Goal: Task Accomplishment & Management: Complete application form

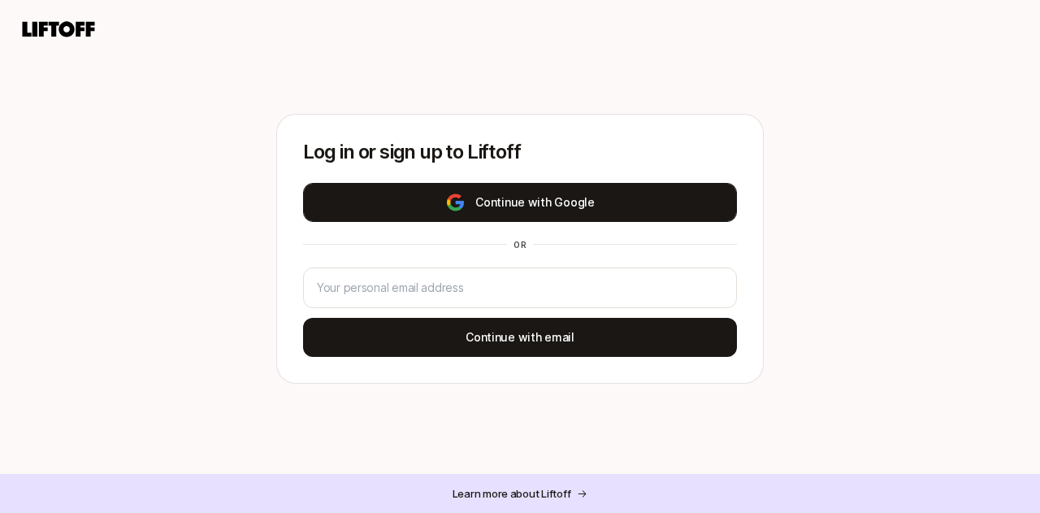
click at [544, 206] on button "Continue with Google" at bounding box center [520, 202] width 434 height 39
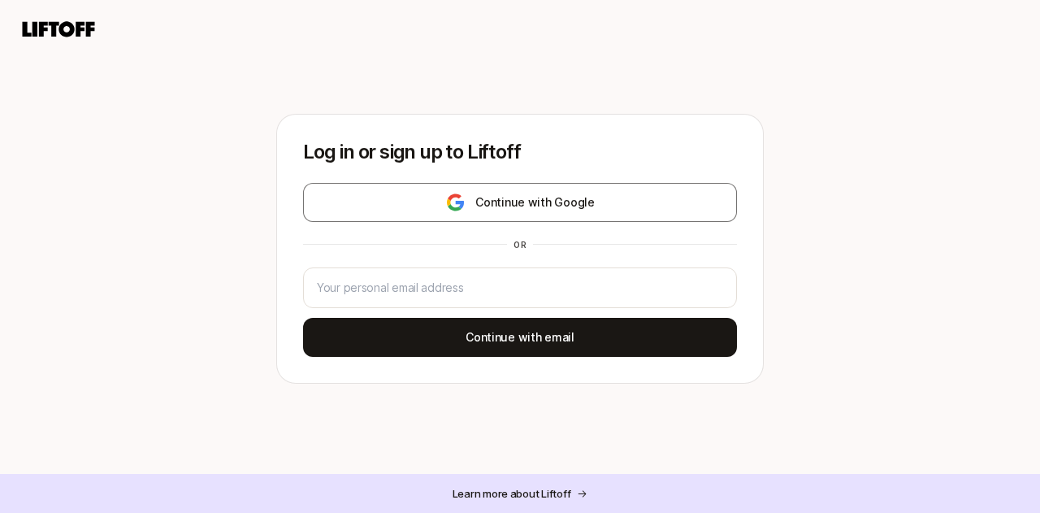
click at [915, 123] on div "Log in or sign up to Liftoff Continue with Google or Continue with email Learn …" at bounding box center [520, 281] width 1040 height 335
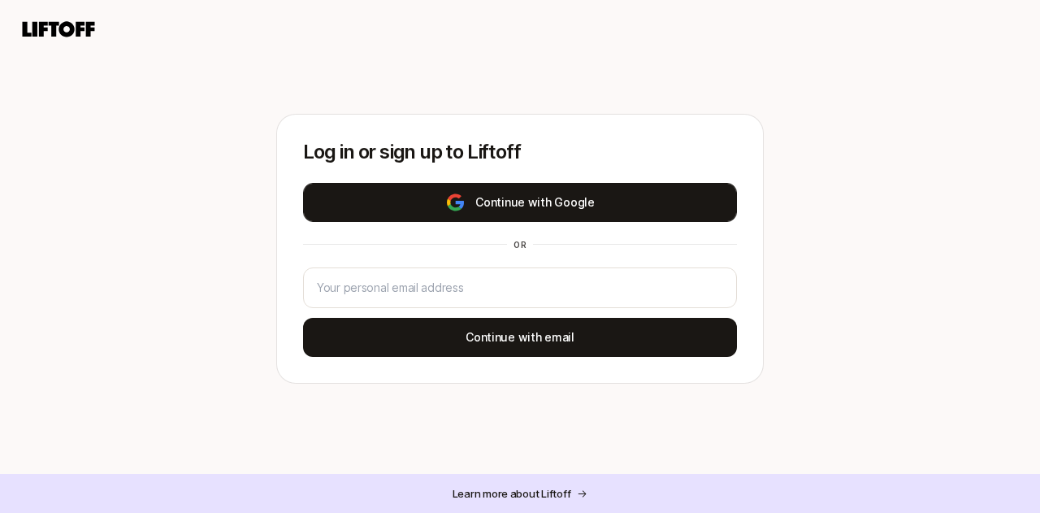
click at [532, 196] on button "Continue with Google" at bounding box center [520, 202] width 434 height 39
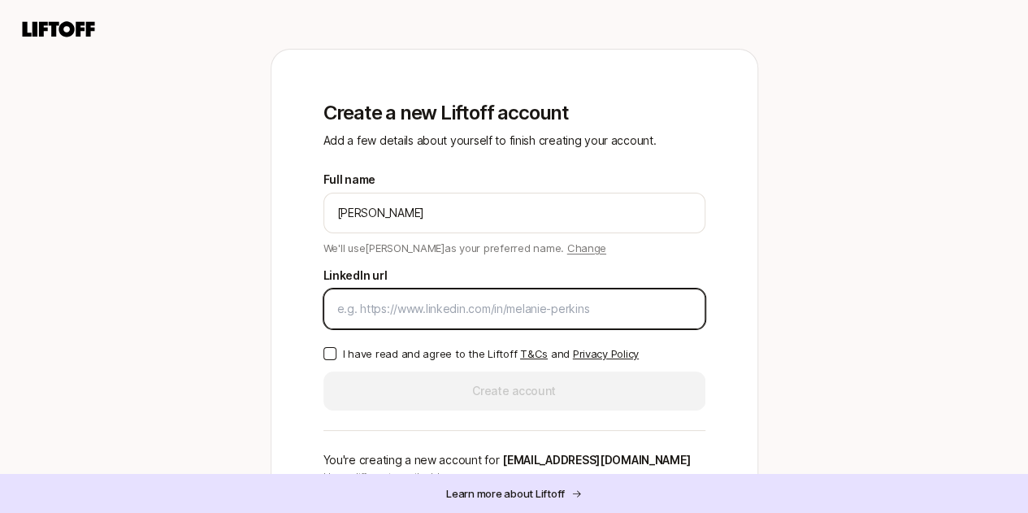
paste input "[URL][DOMAIN_NAME][PERSON_NAME]"
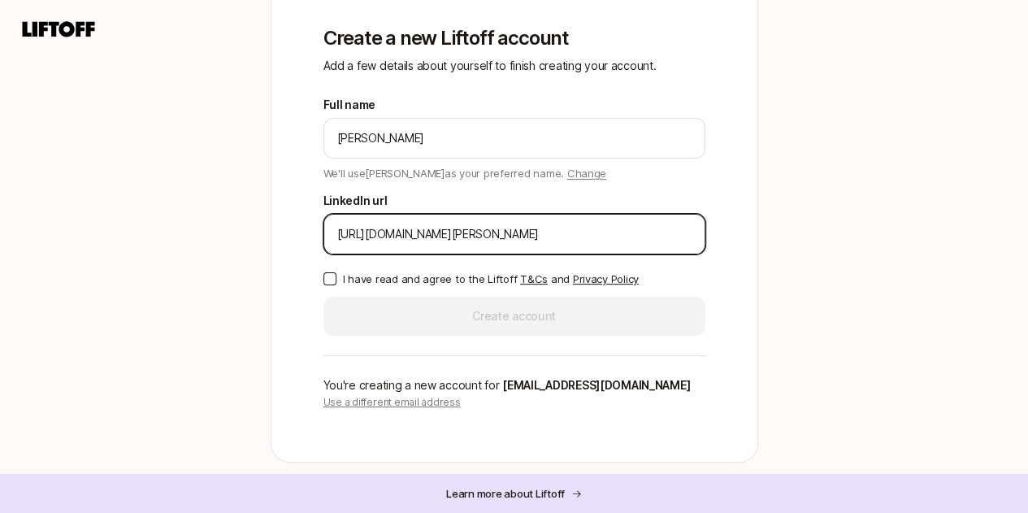
scroll to position [77, 0]
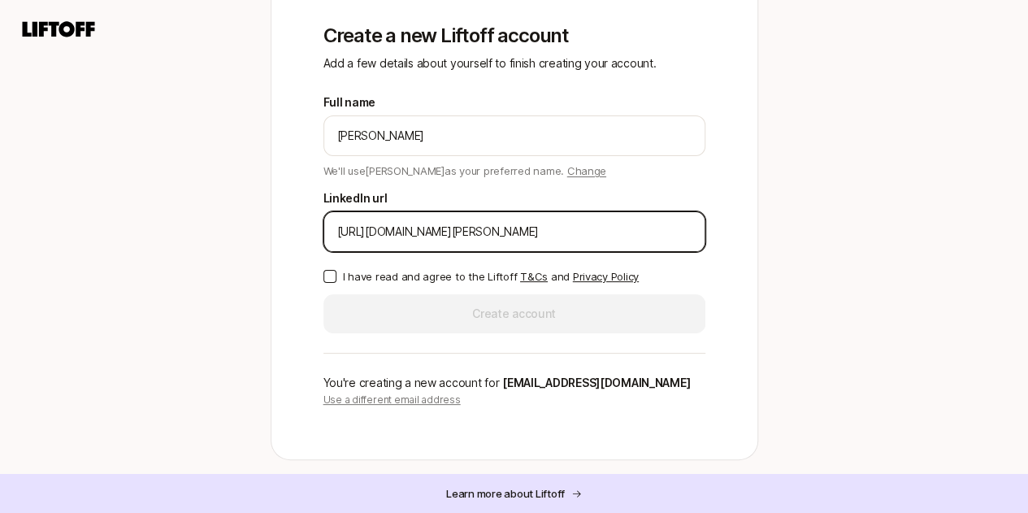
type input "[URL][DOMAIN_NAME][PERSON_NAME]"
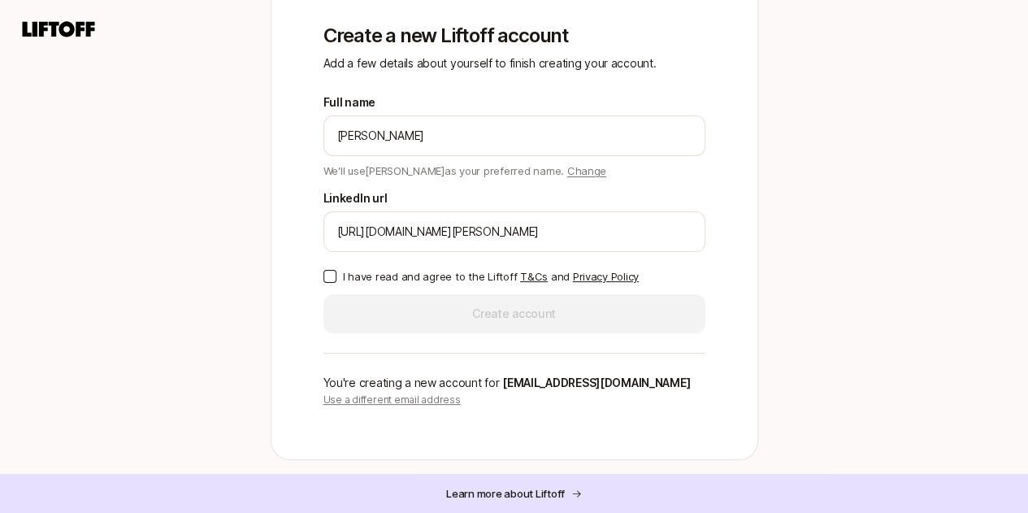
click at [328, 276] on button "I have read and agree to the Liftoff T&Cs and Privacy Policy" at bounding box center [330, 276] width 13 height 13
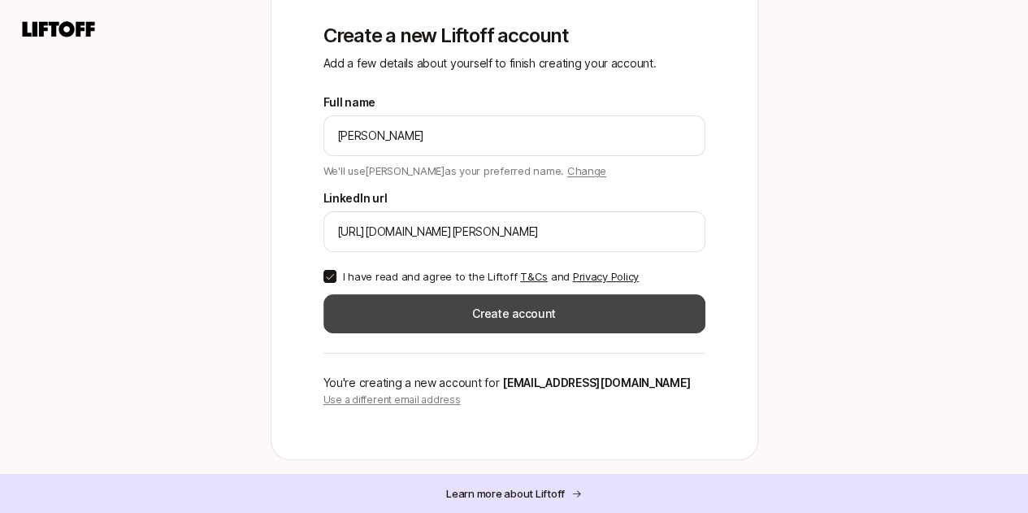
click at [532, 311] on button "Create account" at bounding box center [515, 313] width 382 height 39
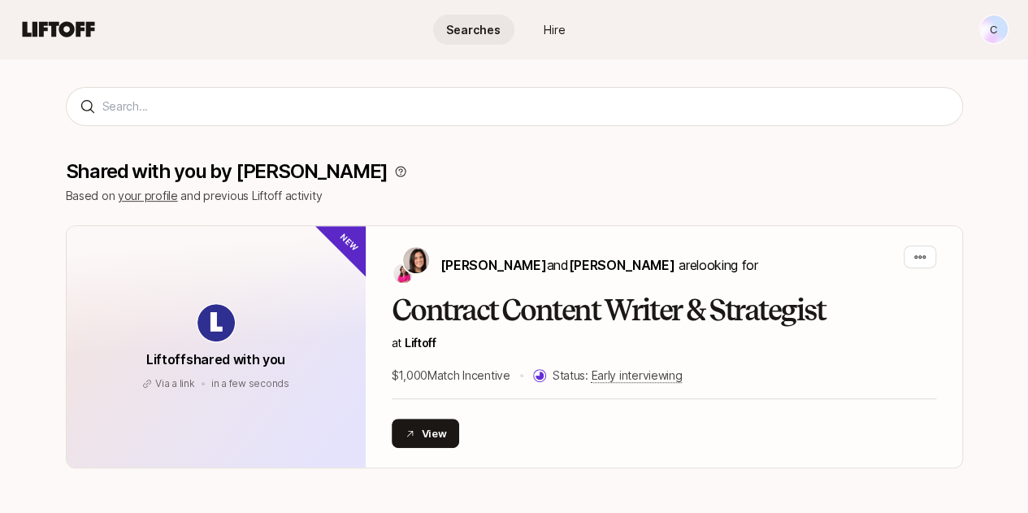
scroll to position [208, 0]
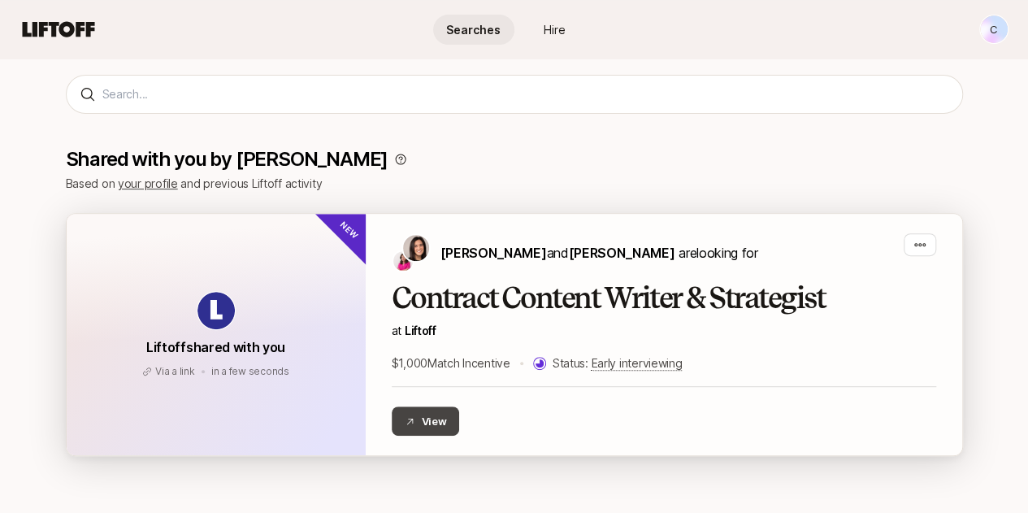
click at [402, 425] on button "View" at bounding box center [426, 420] width 68 height 29
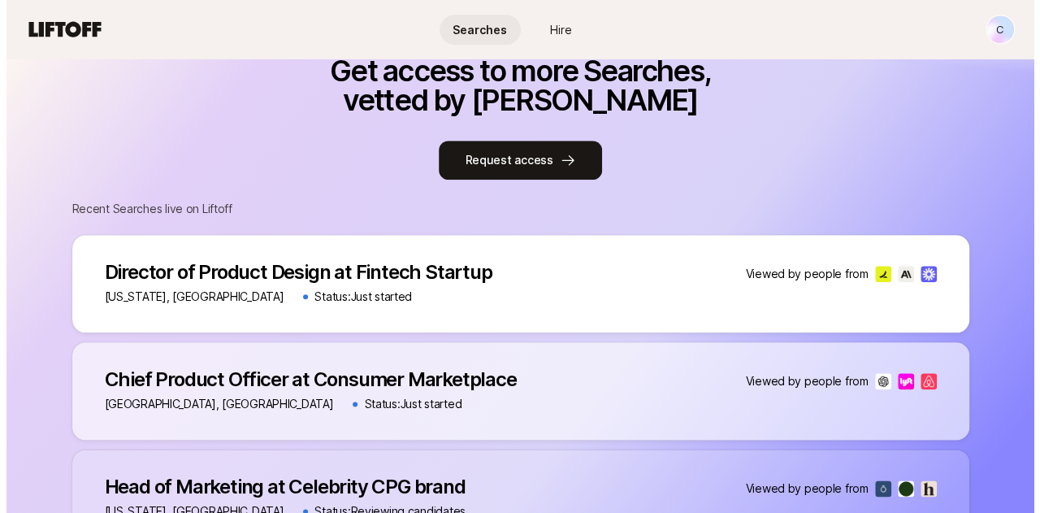
scroll to position [762, 0]
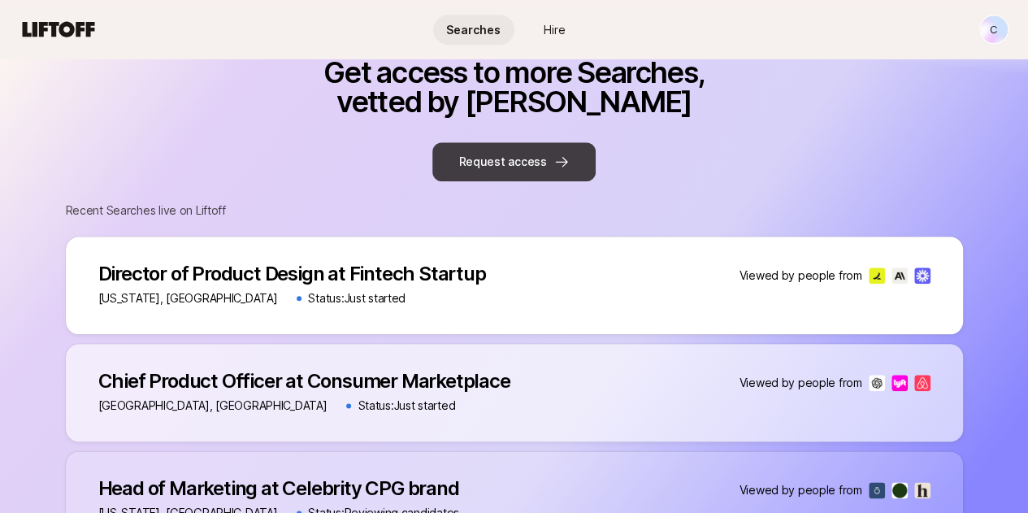
click at [538, 176] on button "Request access" at bounding box center [513, 161] width 163 height 39
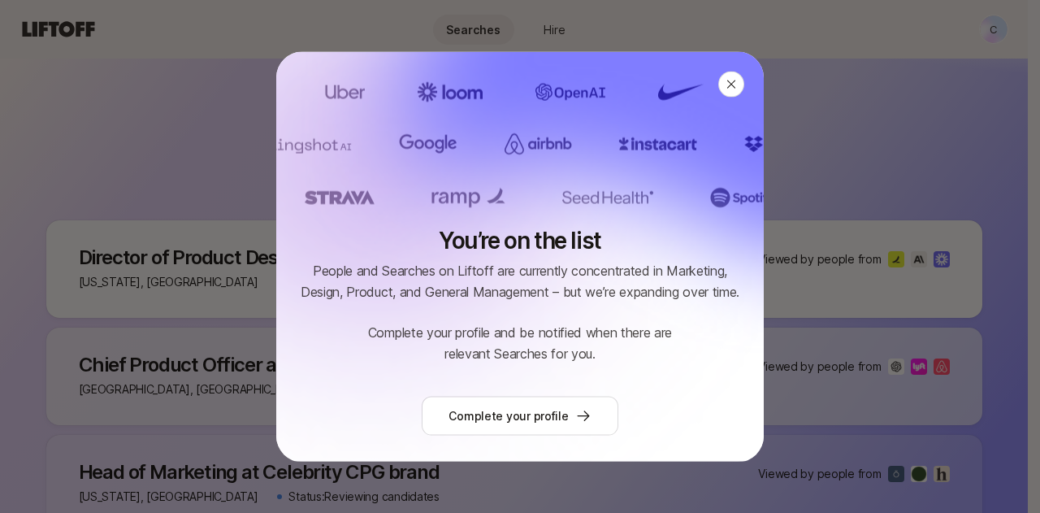
scroll to position [36, 0]
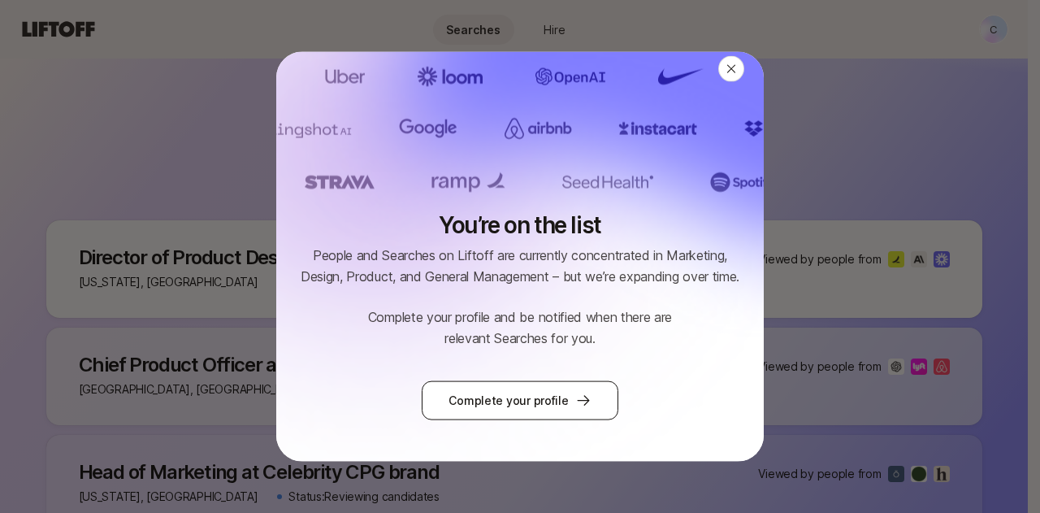
click at [536, 417] on link "Complete your profile" at bounding box center [520, 399] width 196 height 39
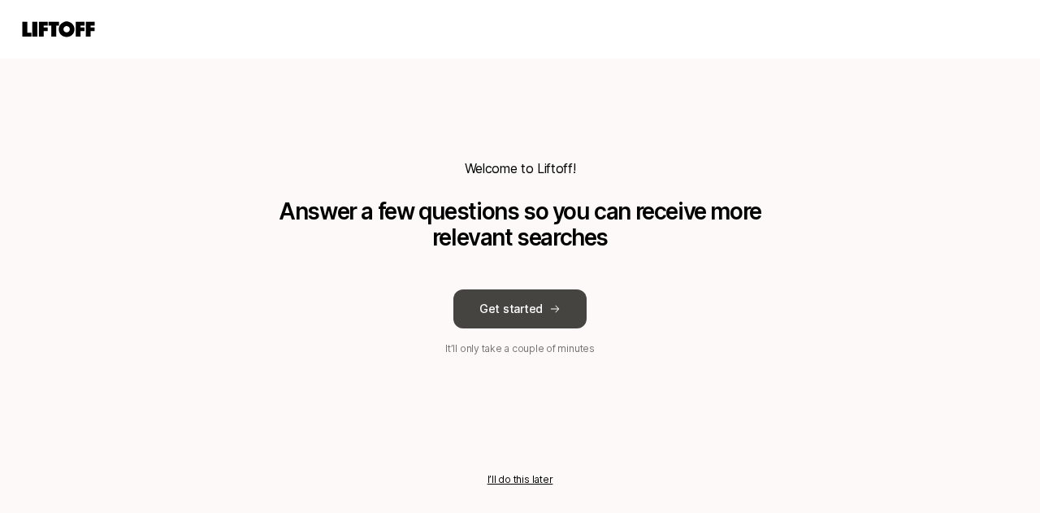
click at [533, 317] on button "Get started" at bounding box center [520, 308] width 133 height 39
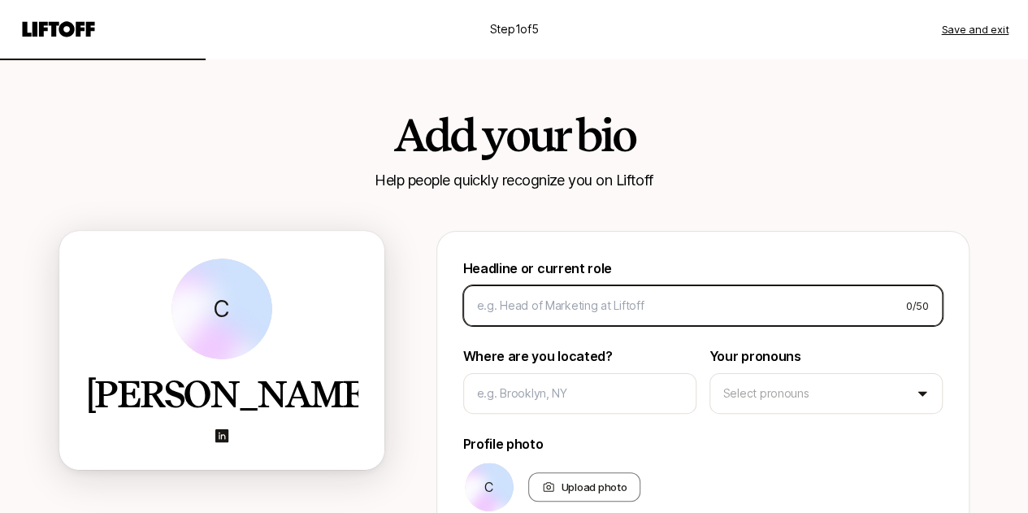
click at [536, 310] on input at bounding box center [685, 306] width 416 height 20
type input "A"
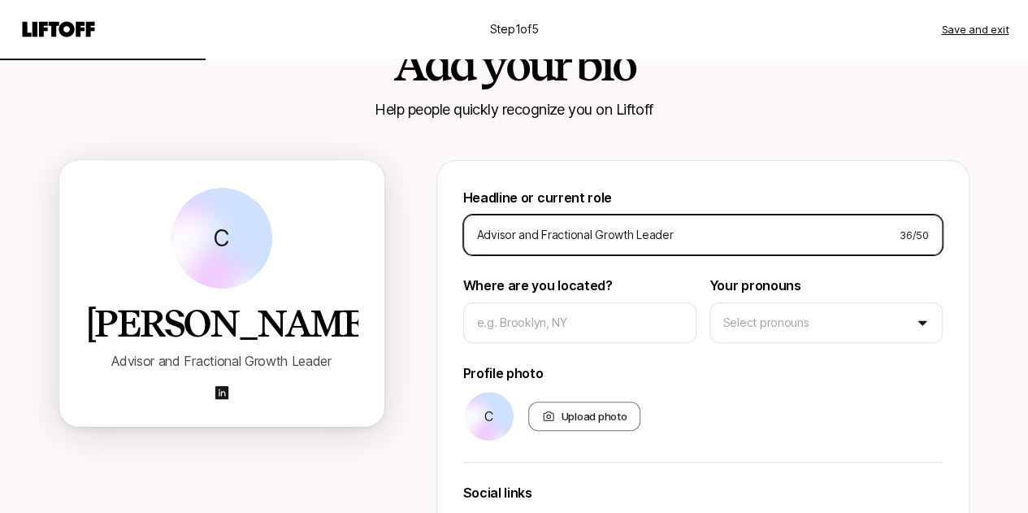
scroll to position [76, 0]
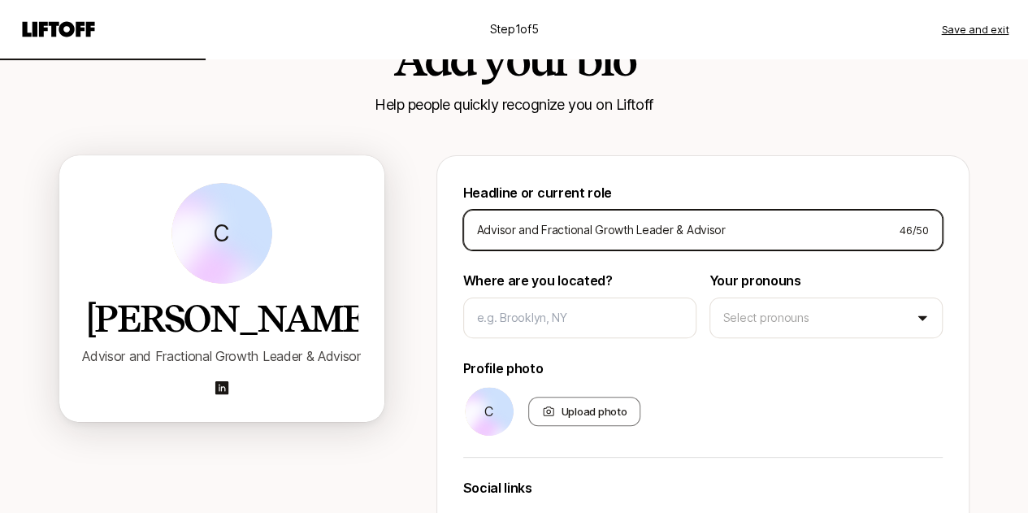
drag, startPoint x: 540, startPoint y: 225, endPoint x: 455, endPoint y: 230, distance: 84.7
click at [455, 230] on div "Headline or current role Advisor and Fractional Growth Leader & Advisor 46 / 50…" at bounding box center [702, 414] width 533 height 518
type input "Fractional Growth Leader & Advisor"
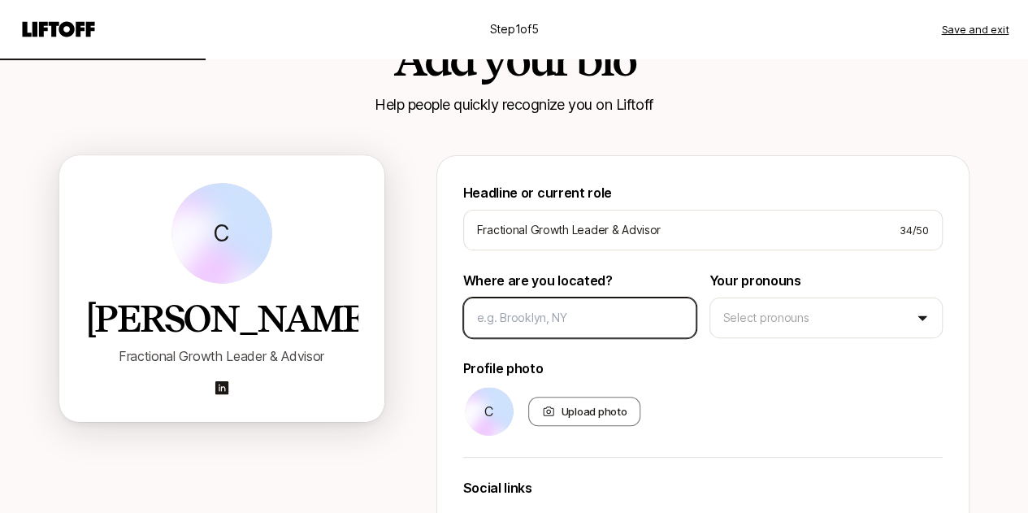
click at [551, 319] on input at bounding box center [580, 318] width 206 height 20
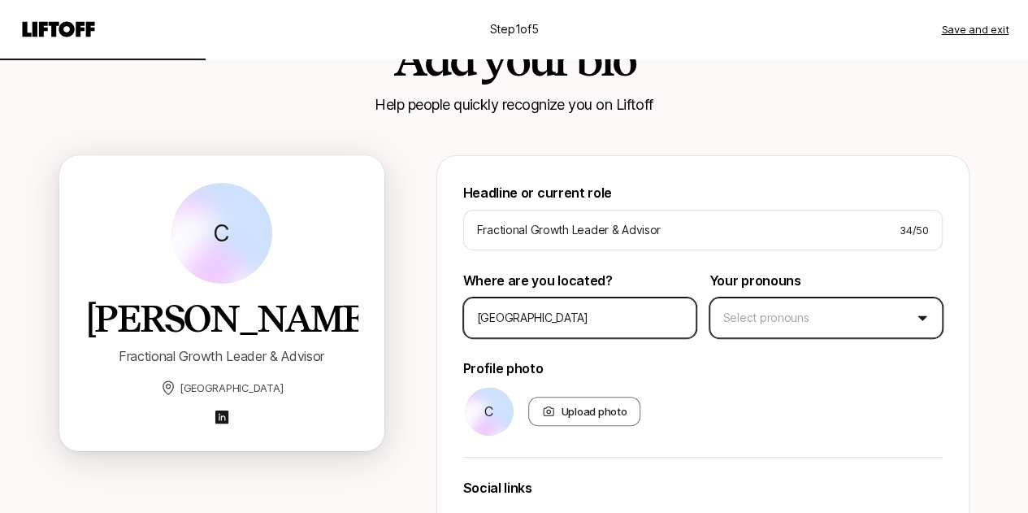
type input "[GEOGRAPHIC_DATA]"
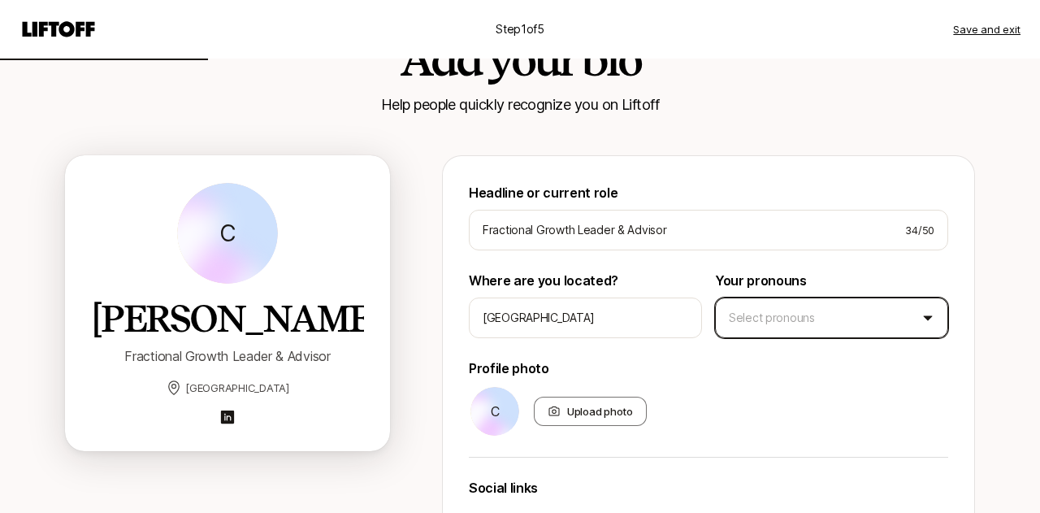
click at [770, 321] on html "Step 1 of 5 Save and exit Add your bio Help people quickly recognize you on Lif…" at bounding box center [520, 180] width 1040 height 513
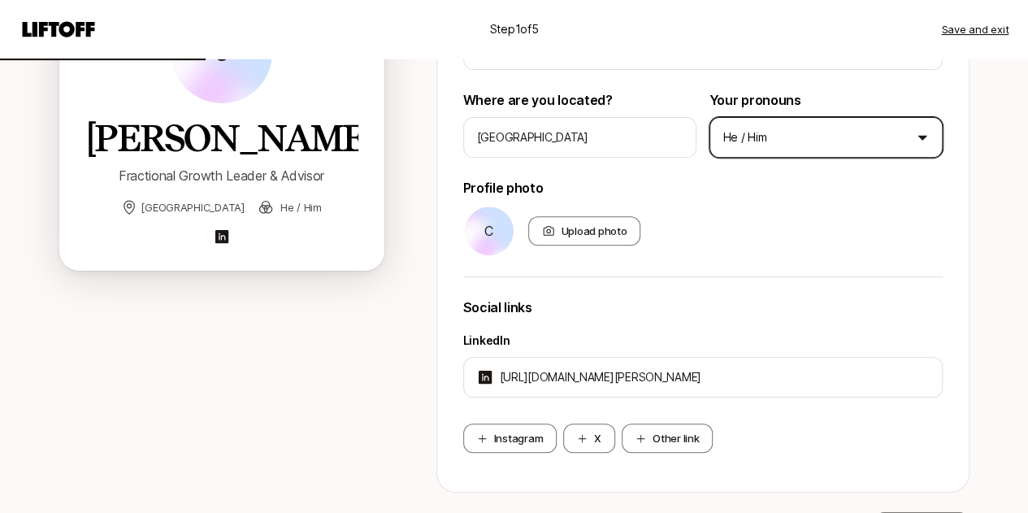
scroll to position [260, 0]
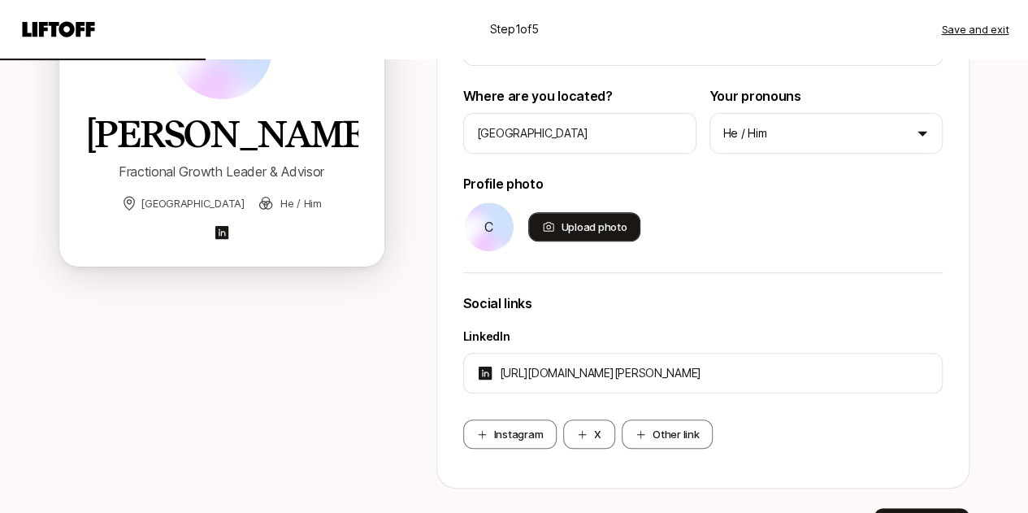
click at [562, 234] on div "Upload photo" at bounding box center [584, 226] width 113 height 29
click at [637, 238] on input "Upload photo" at bounding box center [638, 239] width 3 height 3
type input "C:\fakepath\Profile photo_500x500.jpg"
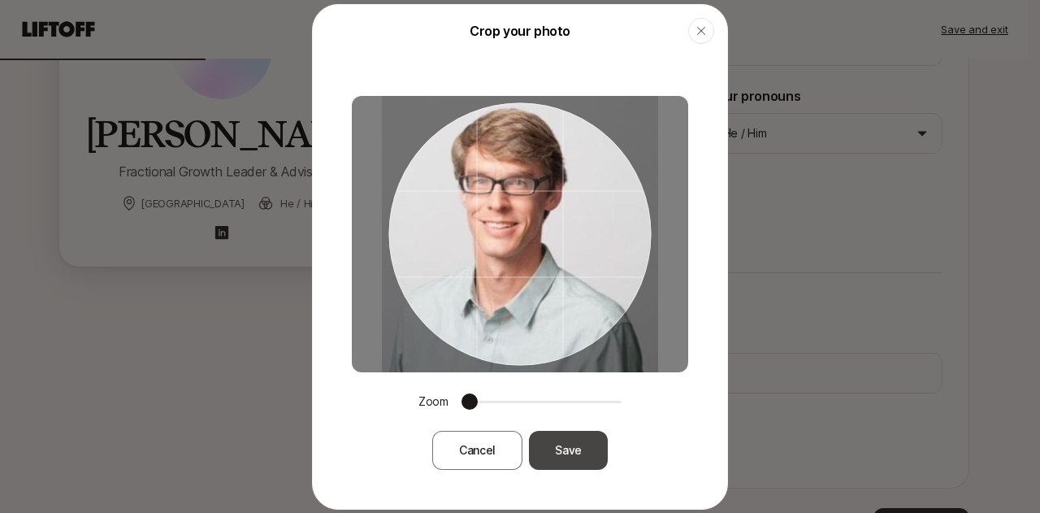
click at [573, 461] on button "Save" at bounding box center [568, 450] width 79 height 39
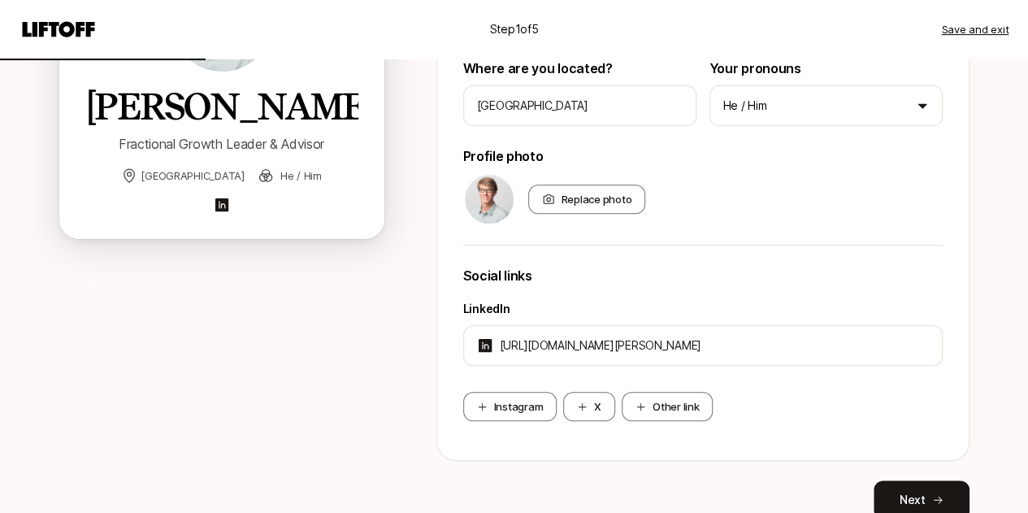
scroll to position [358, 0]
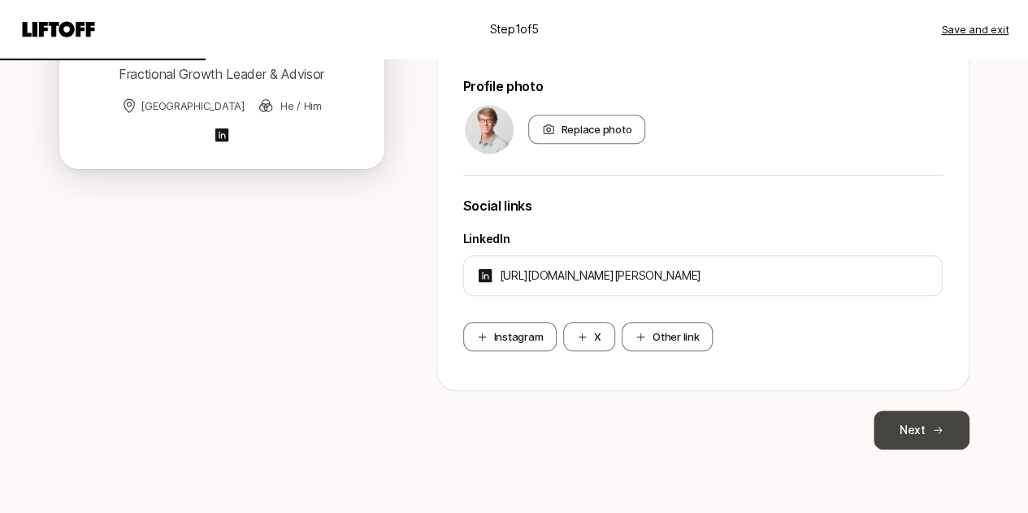
click at [911, 430] on button "Next" at bounding box center [922, 429] width 96 height 39
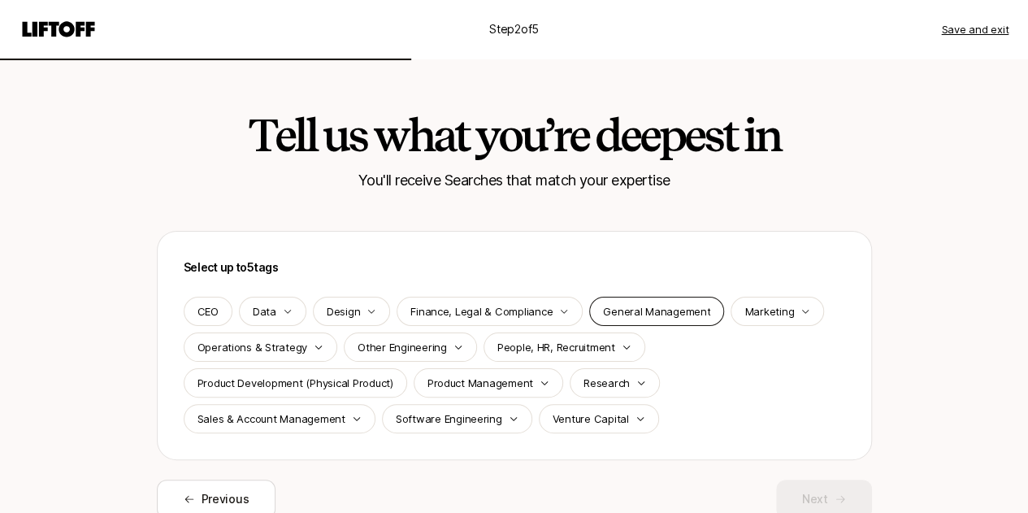
click at [646, 310] on p "General Management" at bounding box center [656, 311] width 107 height 16
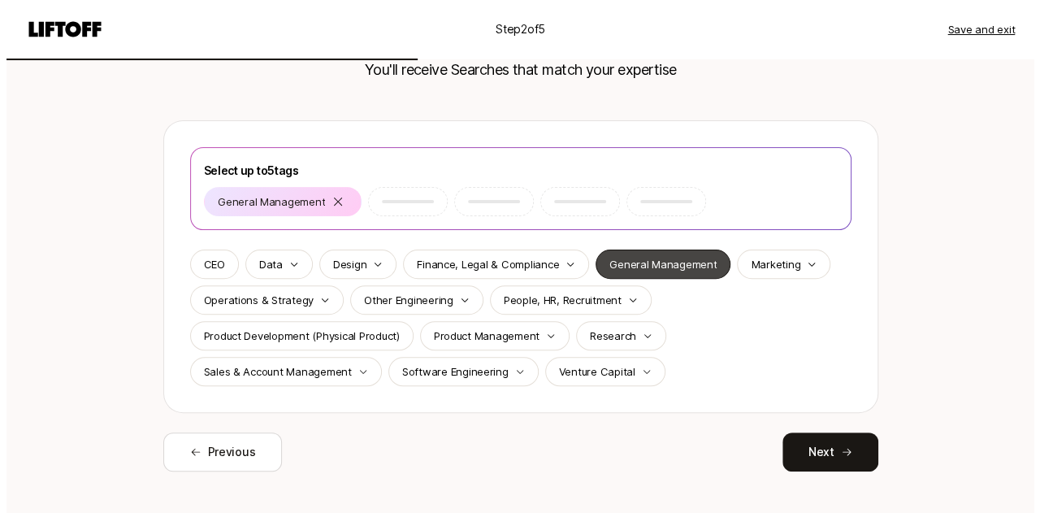
scroll to position [132, 0]
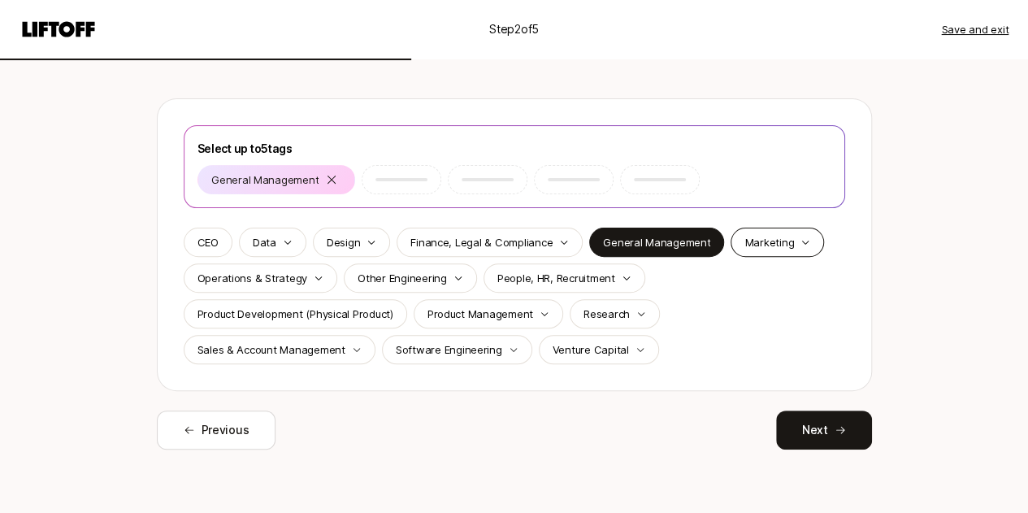
click at [745, 249] on p "Marketing" at bounding box center [770, 242] width 50 height 16
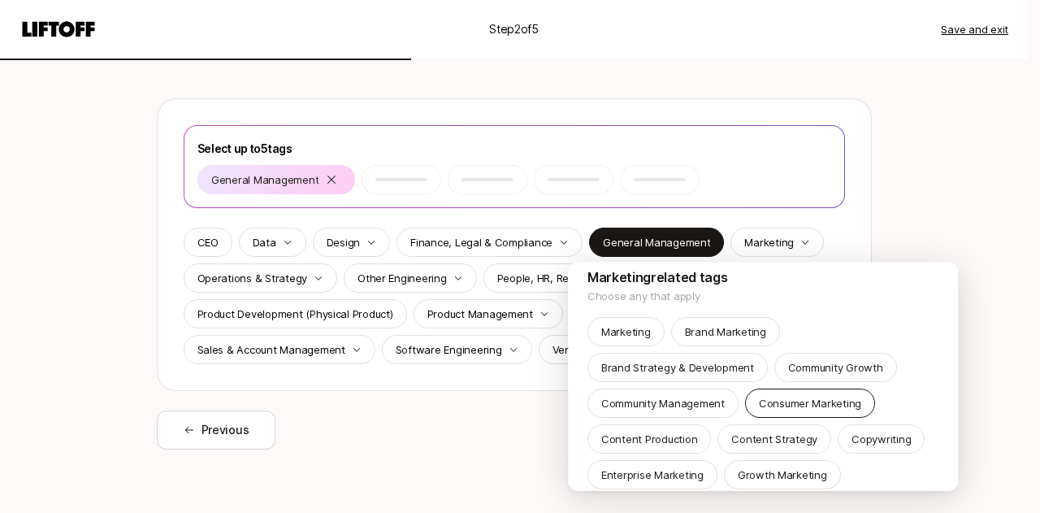
scroll to position [0, 0]
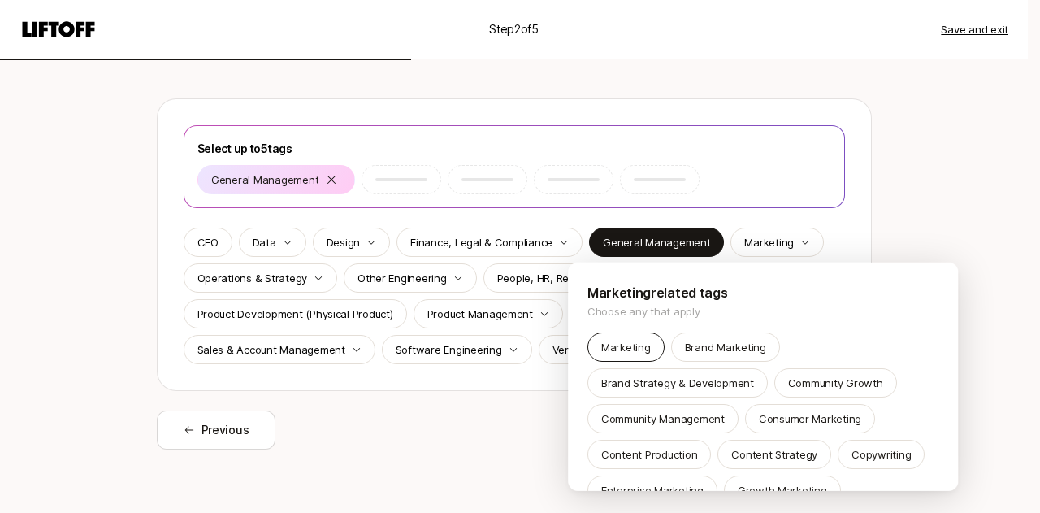
click at [631, 356] on div "Marketing" at bounding box center [626, 346] width 77 height 29
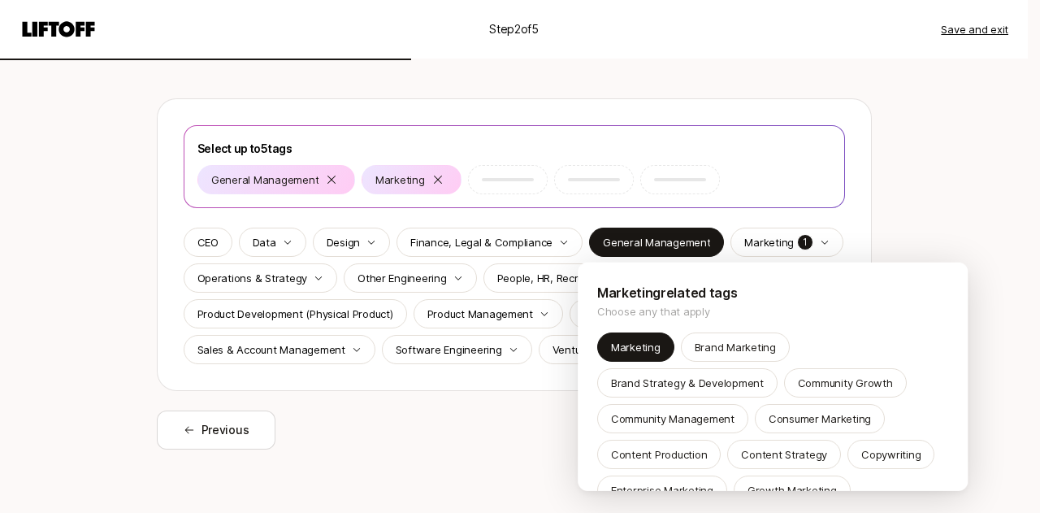
click at [502, 380] on html "Step 2 of 5 Save and exit Tell us what you’re deepest in You'll receive Searche…" at bounding box center [520, 124] width 1040 height 513
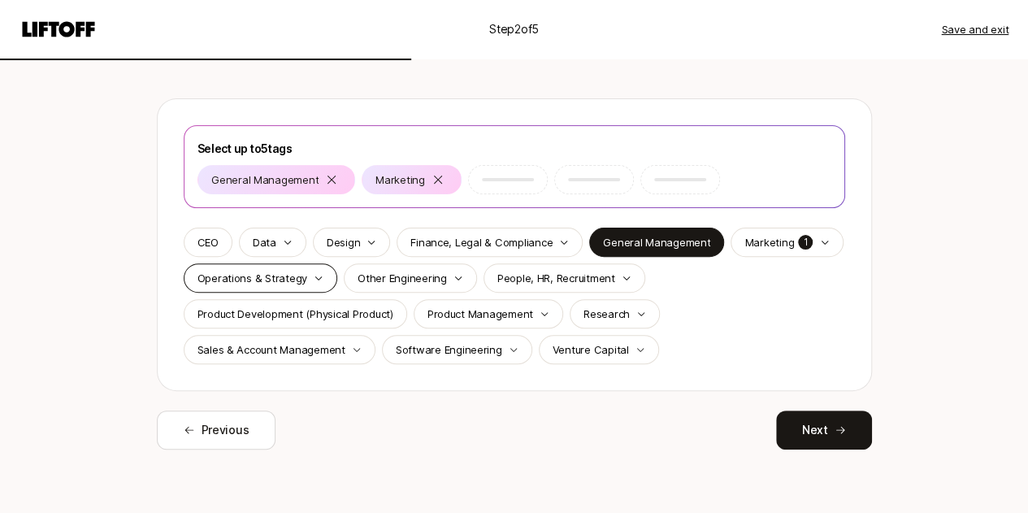
click at [294, 271] on p "Operations & Strategy" at bounding box center [253, 278] width 111 height 16
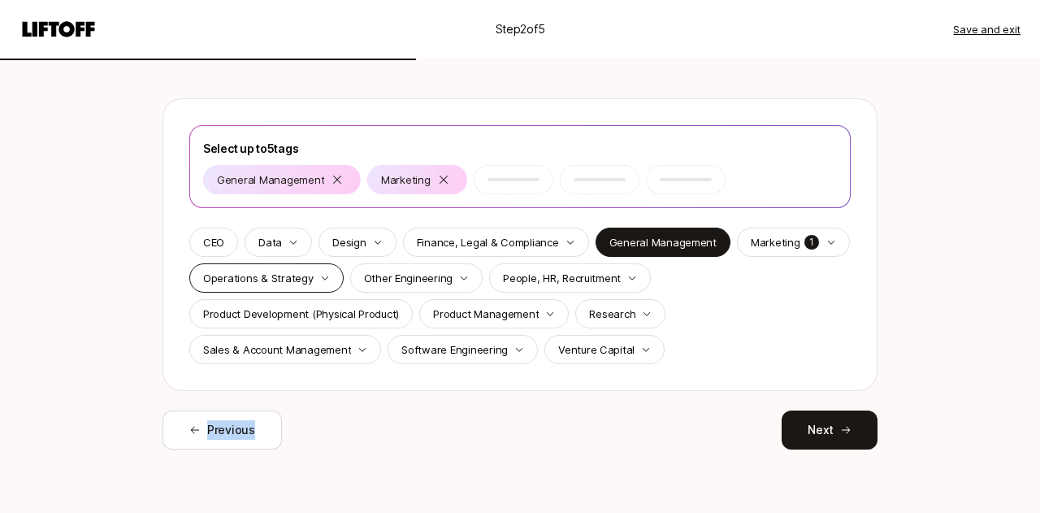
click at [294, 271] on html "Step 2 of 5 Save and exit Tell us what you’re deepest in You'll receive Searche…" at bounding box center [520, 124] width 1040 height 513
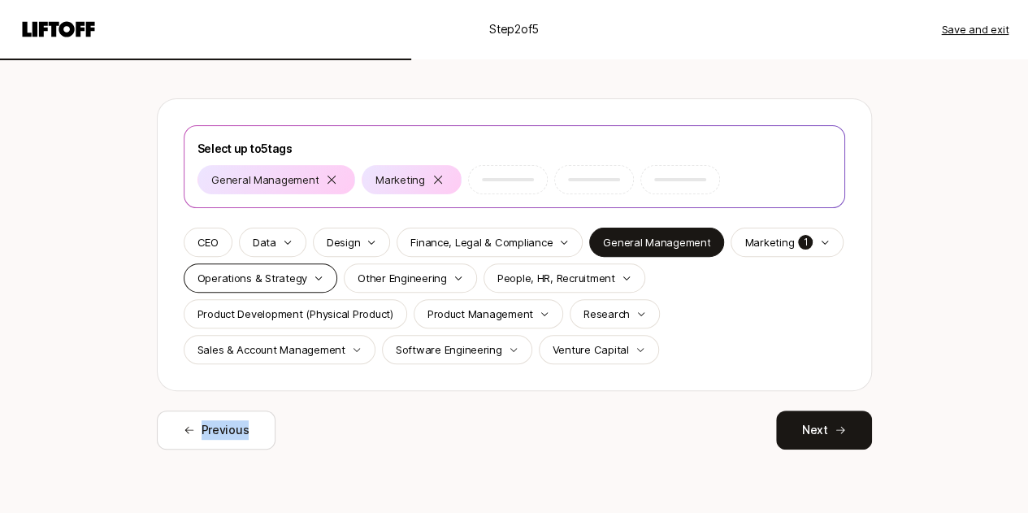
click at [294, 271] on p "Operations & Strategy" at bounding box center [253, 278] width 111 height 16
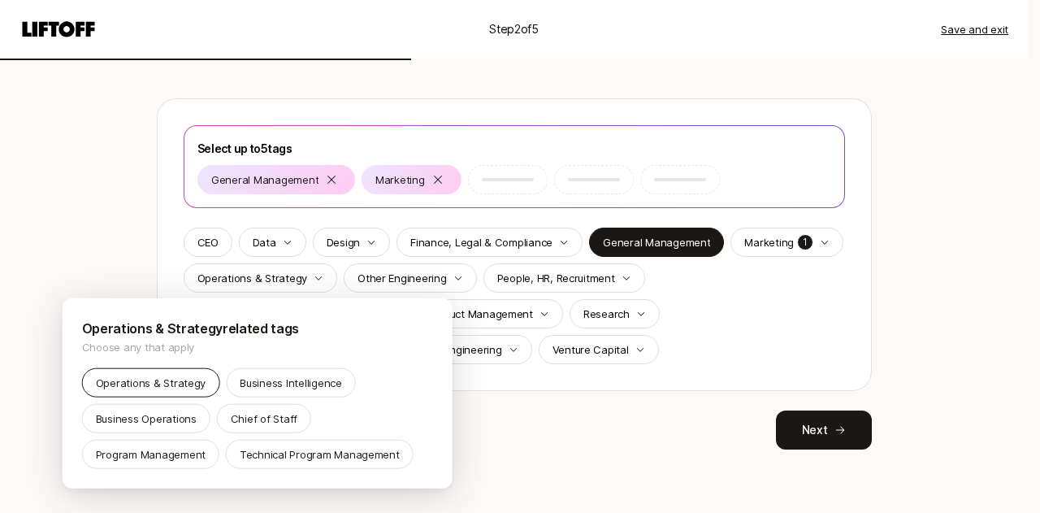
click at [150, 376] on p "Operations & Strategy" at bounding box center [151, 383] width 111 height 16
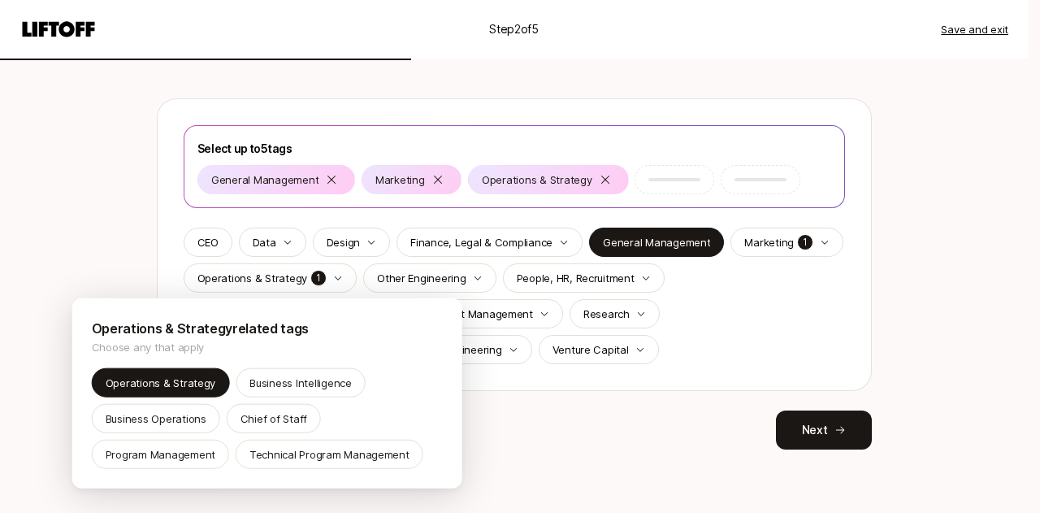
click at [580, 380] on html "Step 2 of 5 Save and exit Tell us what you’re deepest in You'll receive Searche…" at bounding box center [520, 124] width 1040 height 513
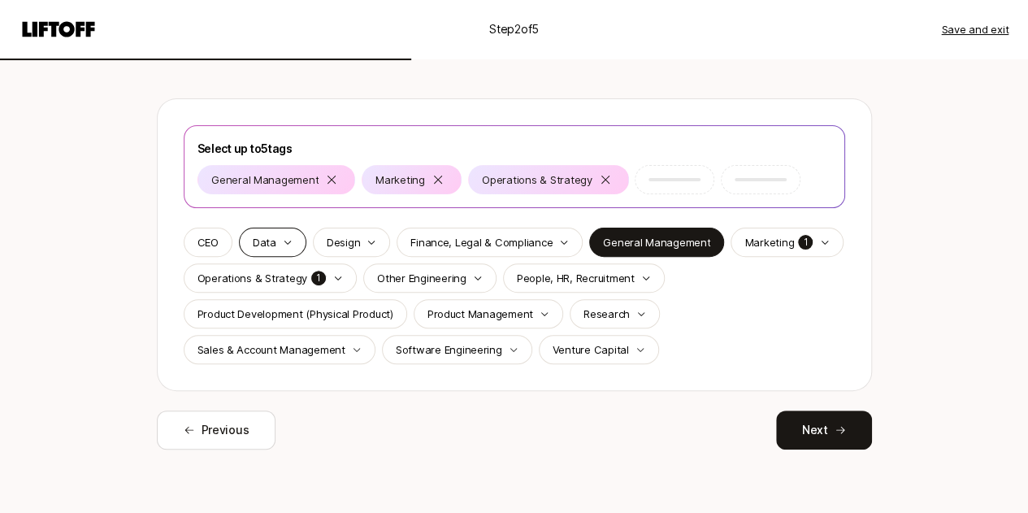
click at [288, 245] on icon "button" at bounding box center [288, 242] width 10 height 10
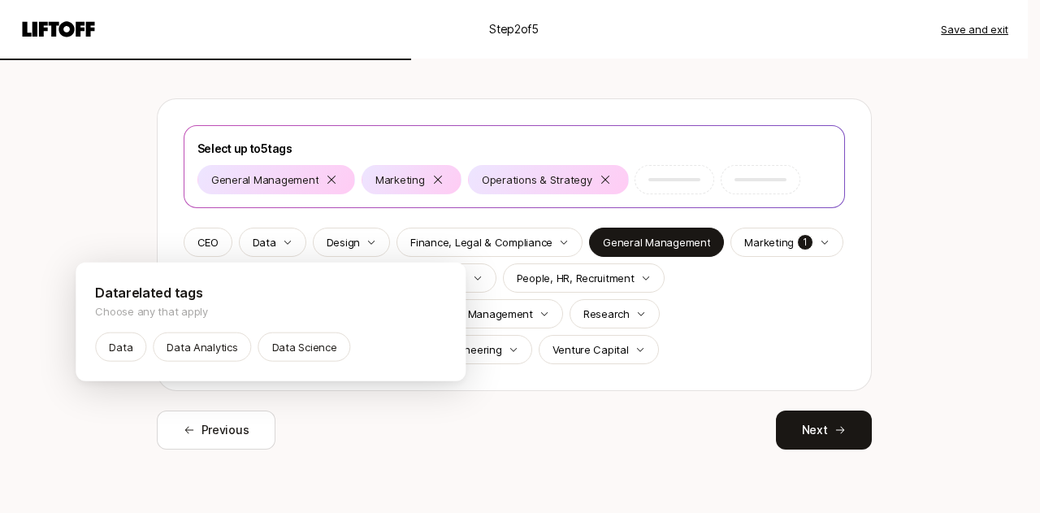
click at [451, 380] on html "Step 2 of 5 Save and exit Tell us what you’re deepest in You'll receive Searche…" at bounding box center [520, 124] width 1040 height 513
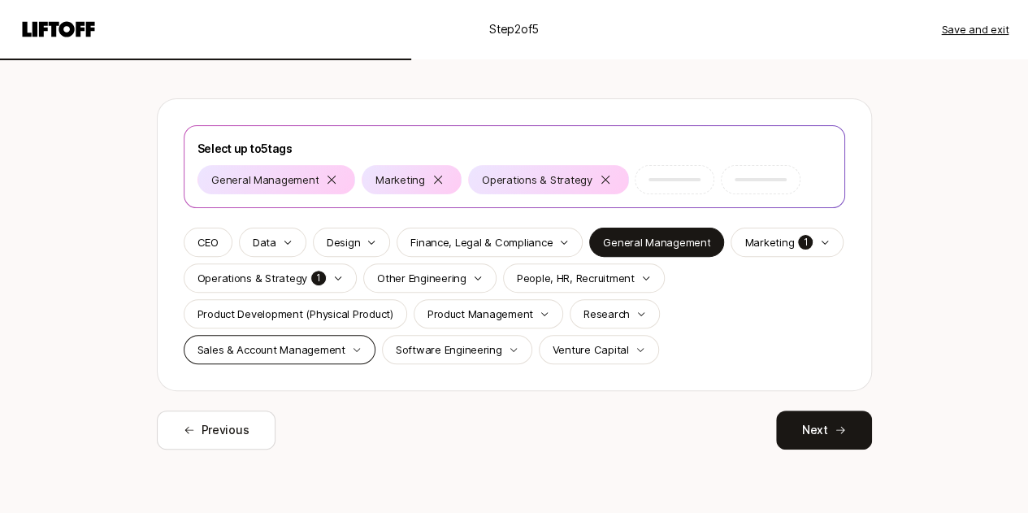
click at [343, 354] on div "Sales & Account Management" at bounding box center [280, 349] width 192 height 29
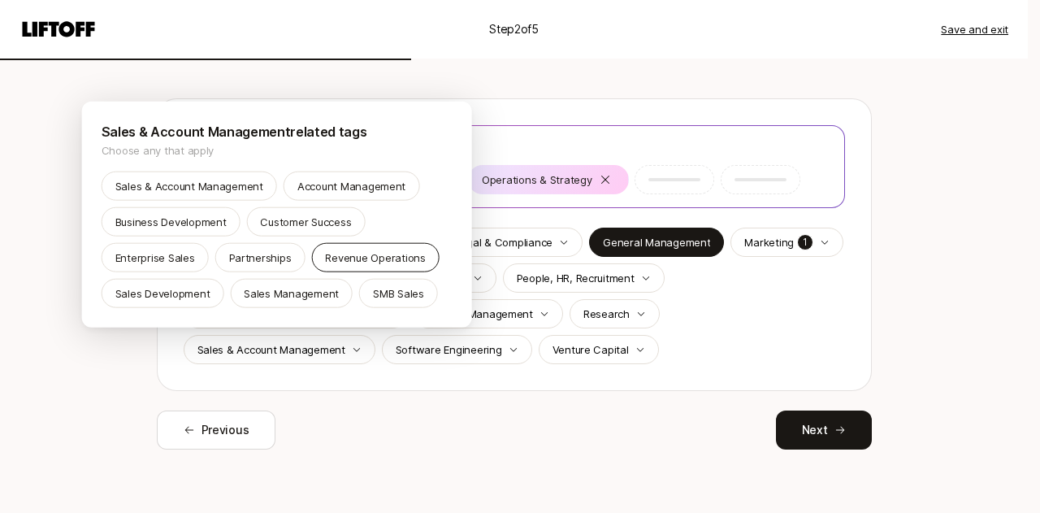
click at [368, 256] on p "Revenue Operations" at bounding box center [375, 258] width 100 height 16
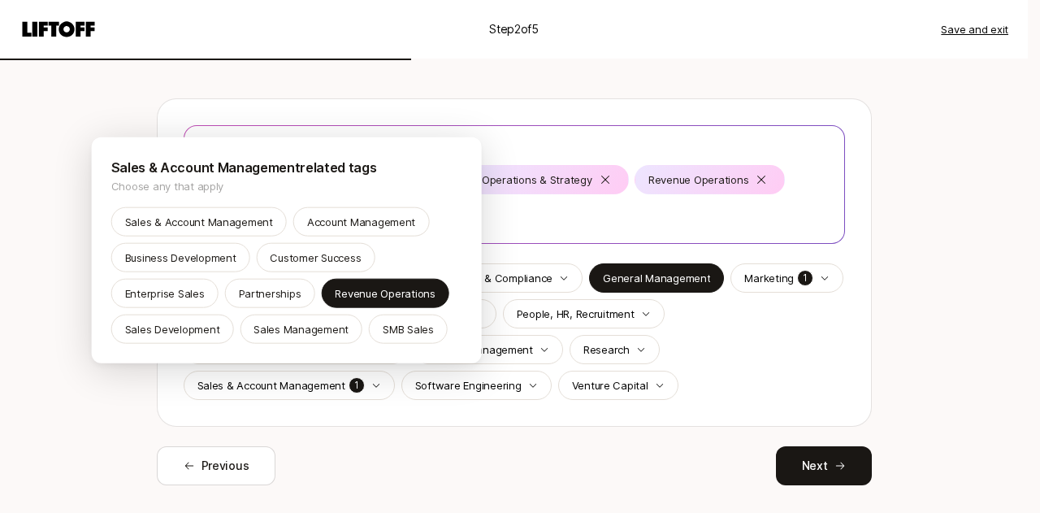
click at [484, 380] on html "Step 2 of 5 Save and exit Tell us what you’re deepest in You'll receive Searche…" at bounding box center [520, 124] width 1040 height 513
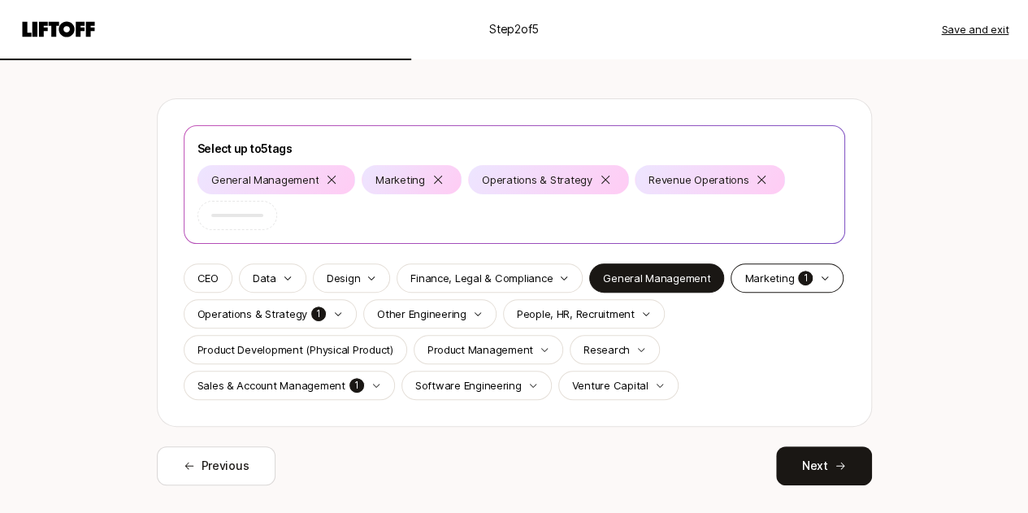
click at [770, 267] on div "Marketing 1" at bounding box center [787, 277] width 113 height 29
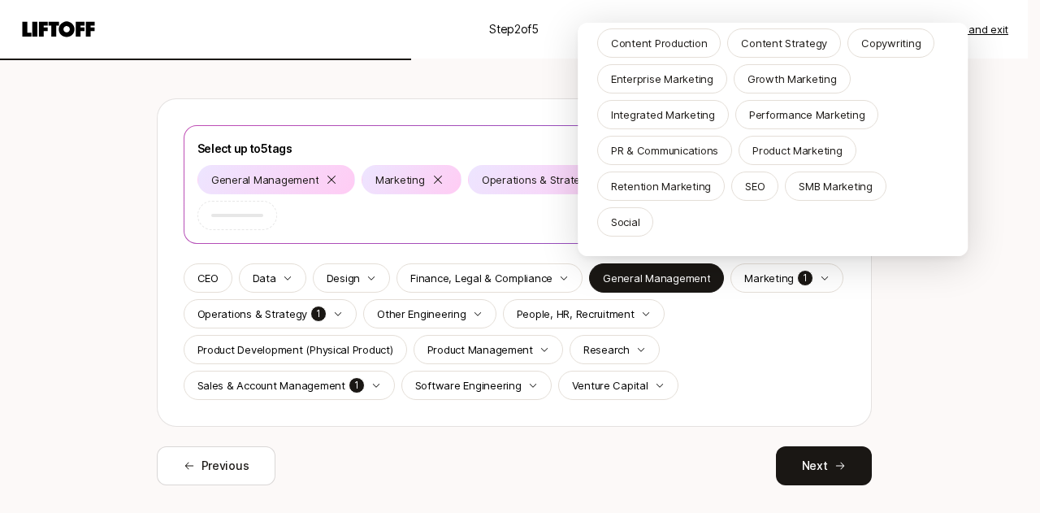
scroll to position [171, 0]
click at [527, 354] on html "Step 2 of 5 Save and exit Tell us what you’re deepest in You'll receive Searche…" at bounding box center [520, 124] width 1040 height 513
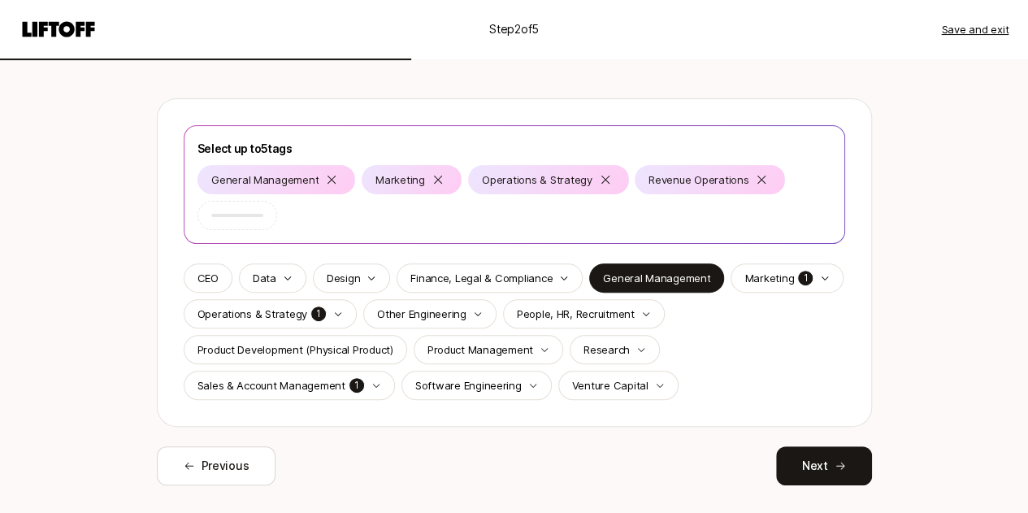
click at [527, 354] on p "Product Management" at bounding box center [481, 349] width 106 height 16
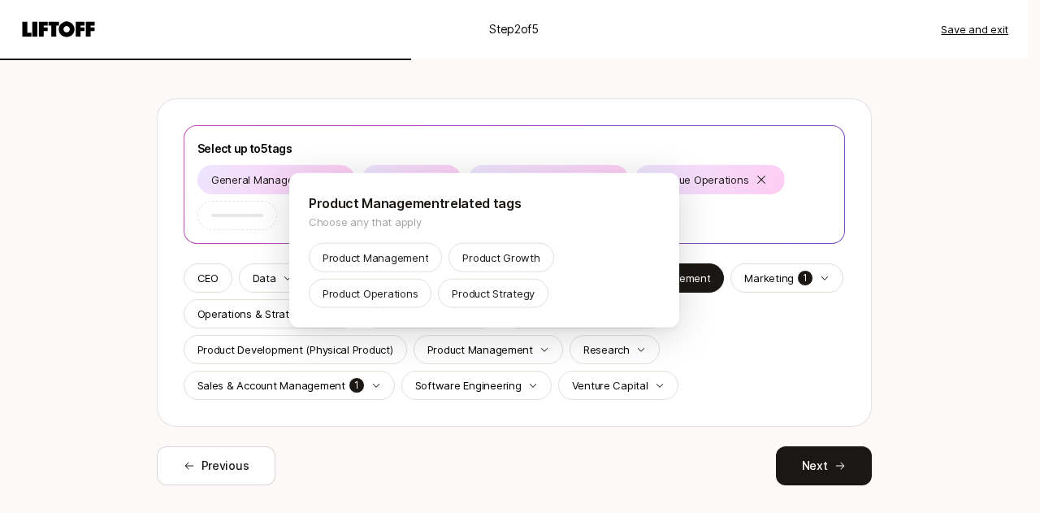
click at [533, 380] on html "Step 2 of 5 Save and exit Tell us what you’re deepest in You'll receive Searche…" at bounding box center [520, 124] width 1040 height 513
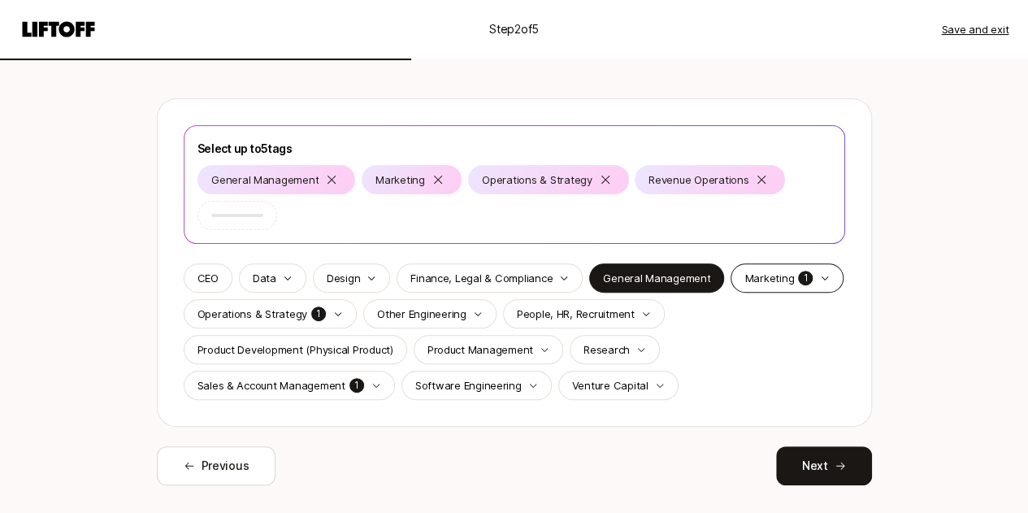
click at [753, 280] on p "Marketing" at bounding box center [770, 278] width 50 height 16
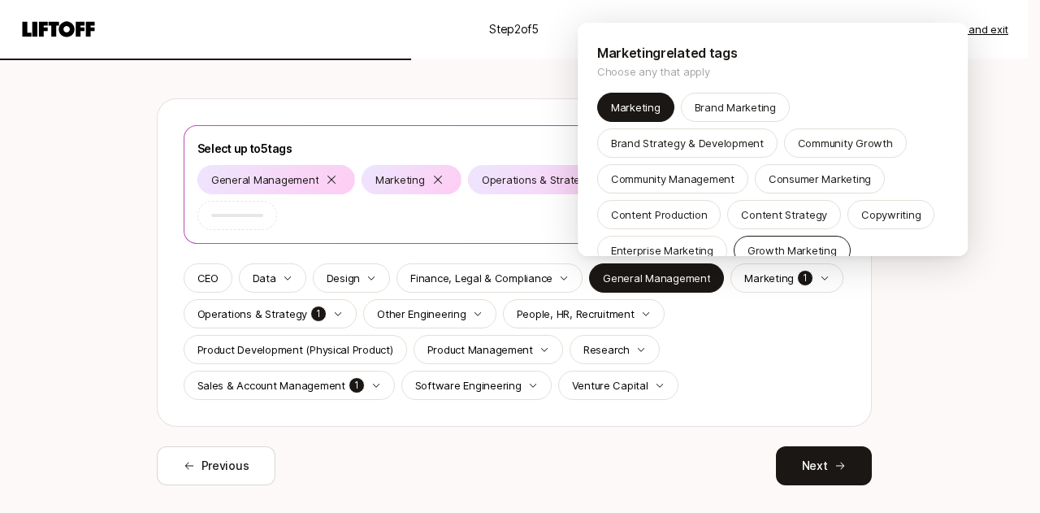
click at [803, 244] on p "Growth Marketing" at bounding box center [792, 250] width 89 height 16
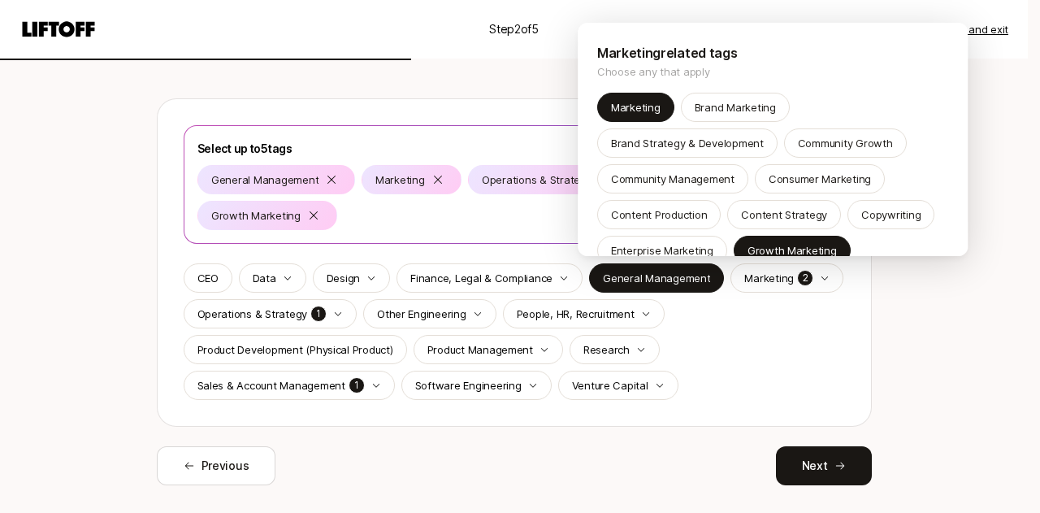
click at [849, 324] on html "Step 2 of 5 Save and exit Tell us what you’re deepest in You'll receive Searche…" at bounding box center [520, 124] width 1040 height 513
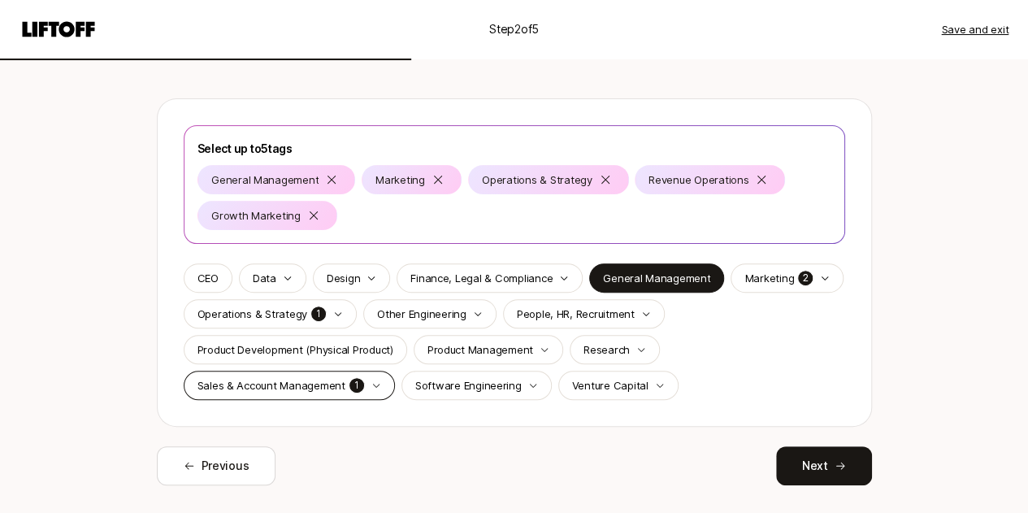
click at [319, 383] on p "Sales & Account Management" at bounding box center [272, 385] width 148 height 16
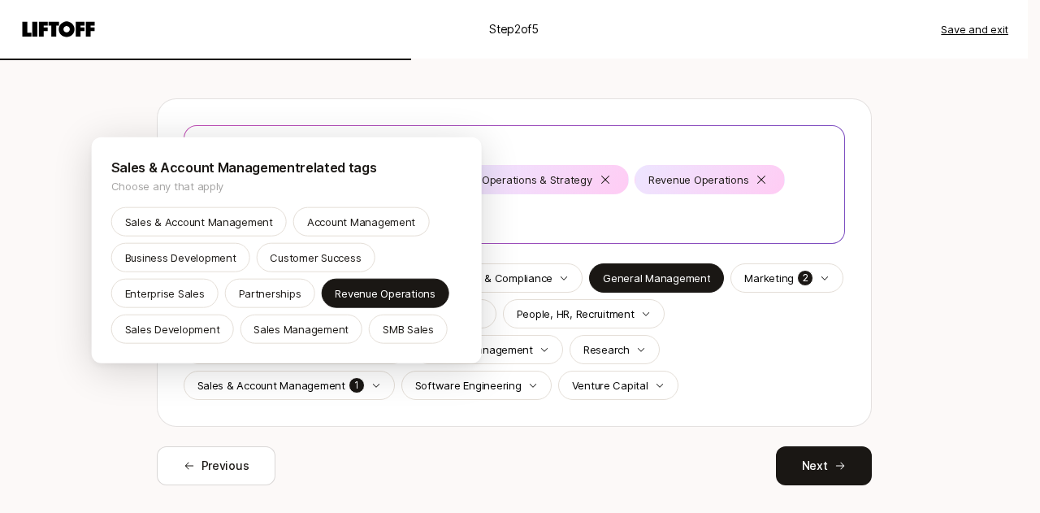
click at [432, 380] on html "Step 2 of 5 Save and exit Tell us what you’re deepest in You'll receive Searche…" at bounding box center [520, 124] width 1040 height 513
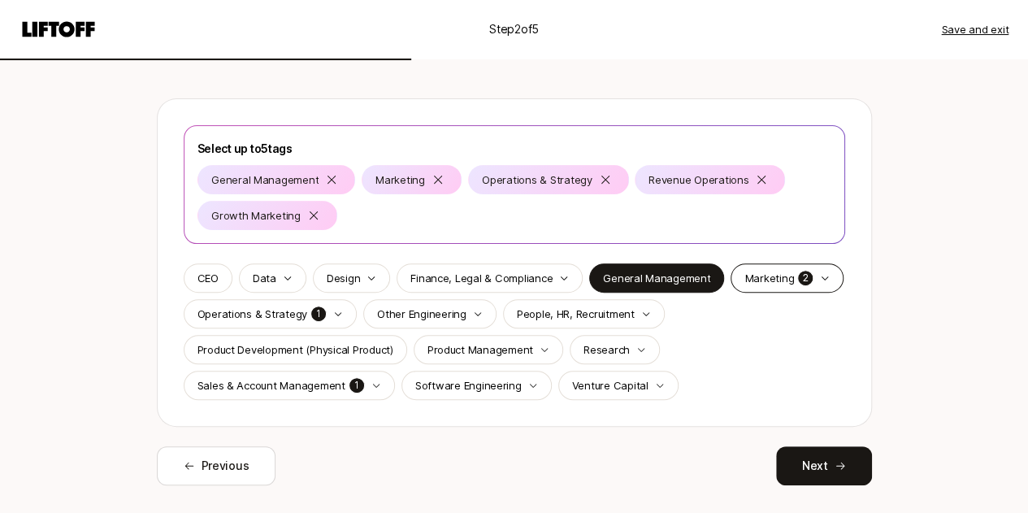
click at [765, 280] on p "Marketing" at bounding box center [770, 278] width 50 height 16
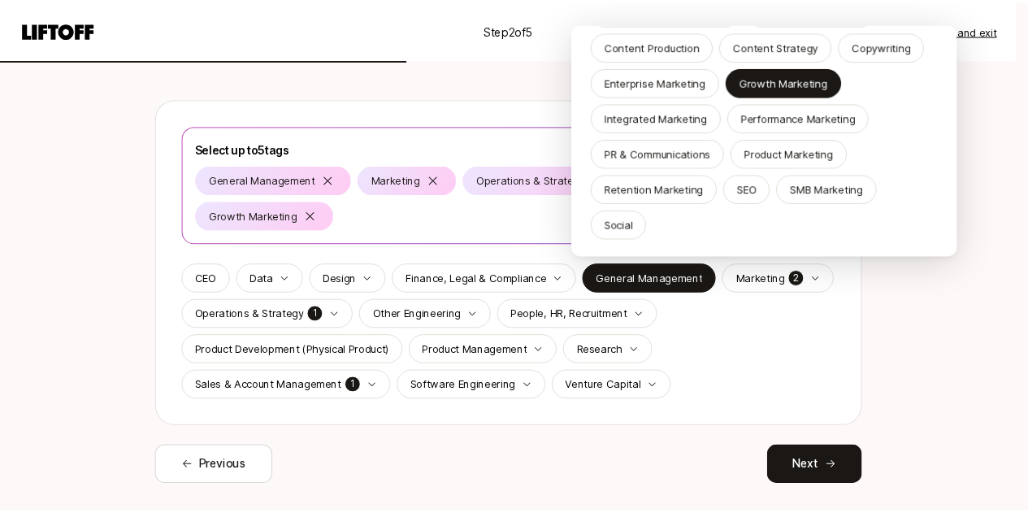
scroll to position [172, 0]
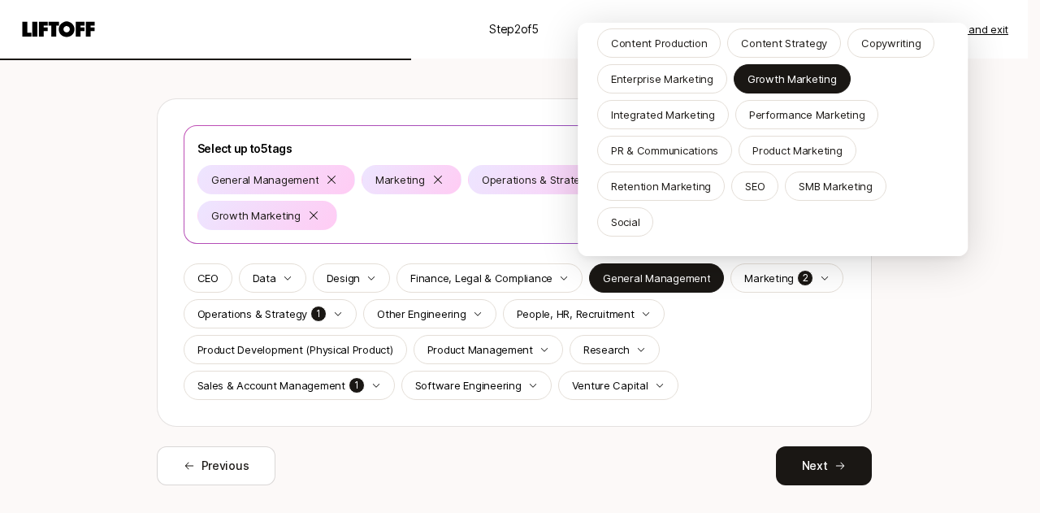
click at [967, 306] on html "Step 2 of 5 Save and exit Tell us what you’re deepest in You'll receive Searche…" at bounding box center [520, 124] width 1040 height 513
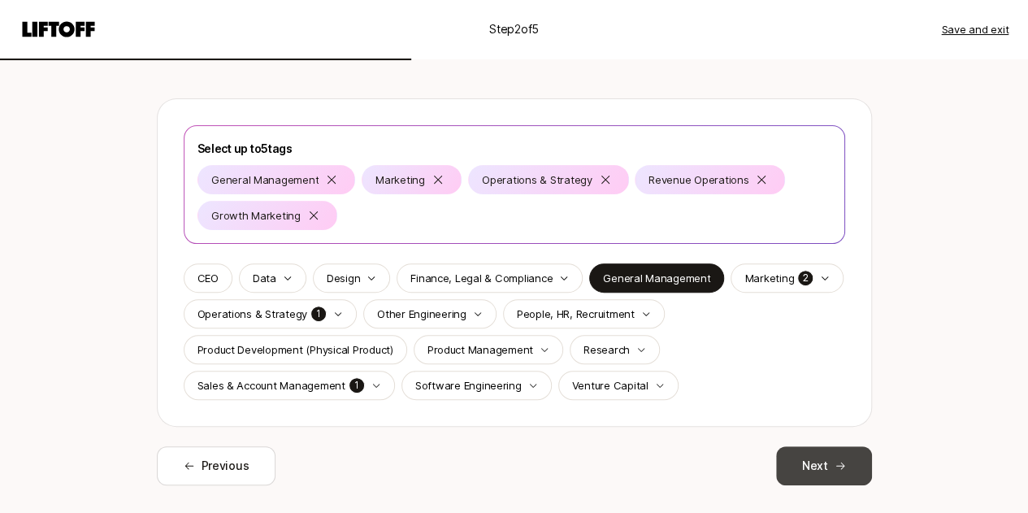
click at [821, 472] on button "Next" at bounding box center [824, 465] width 96 height 39
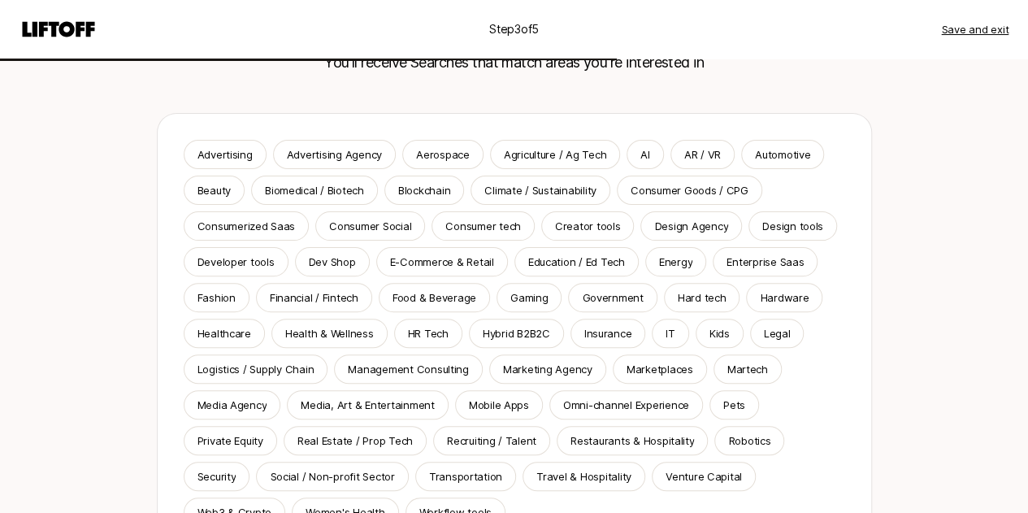
scroll to position [128, 0]
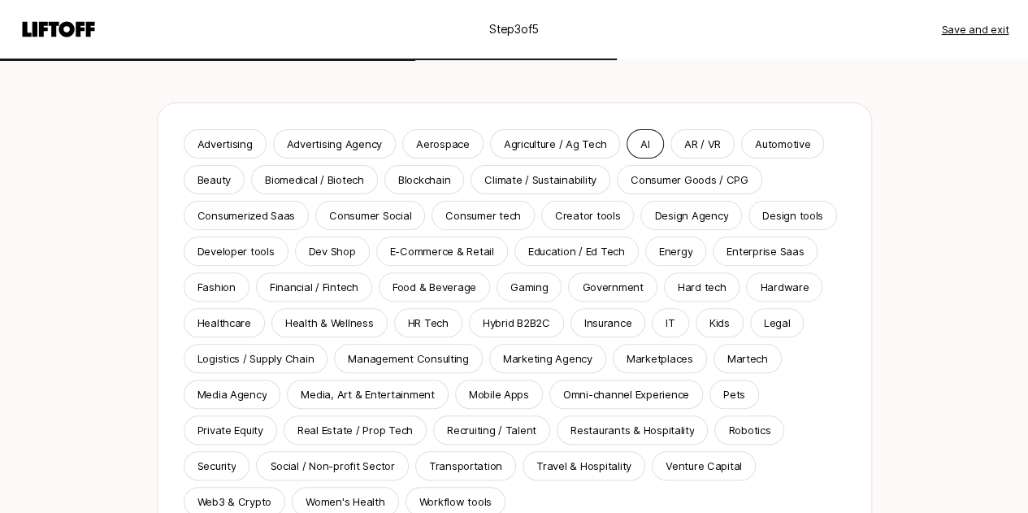
click at [627, 151] on div "AI" at bounding box center [645, 143] width 37 height 29
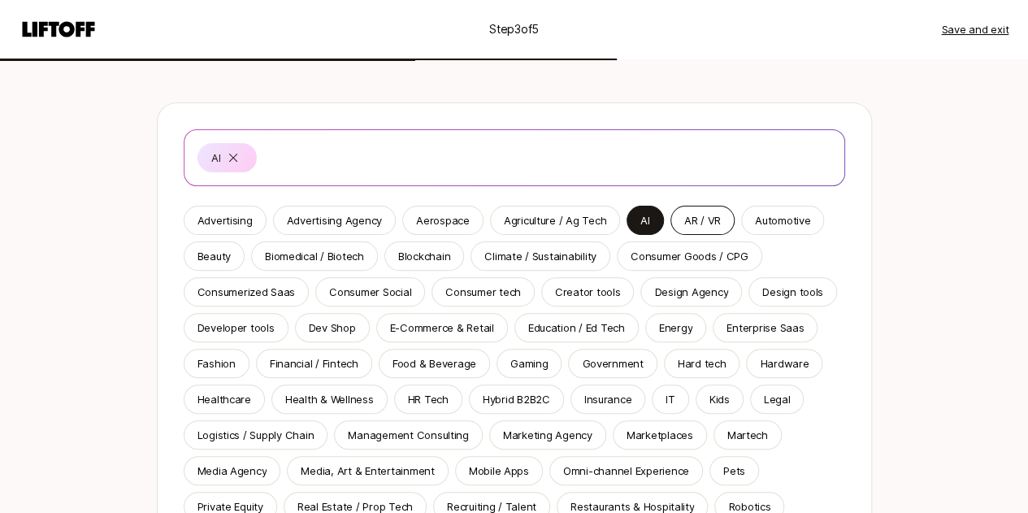
click at [684, 218] on p "AR / VR" at bounding box center [702, 220] width 37 height 16
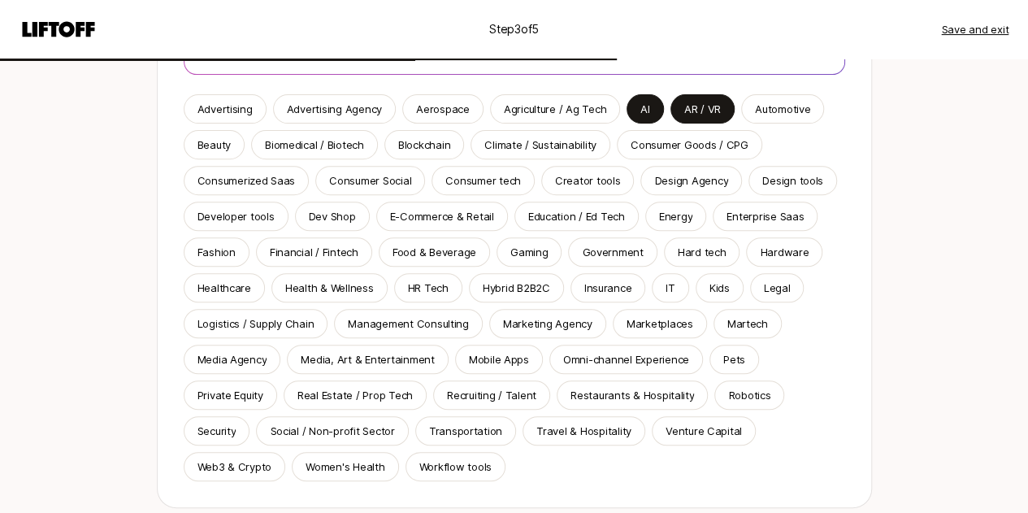
scroll to position [247, 0]
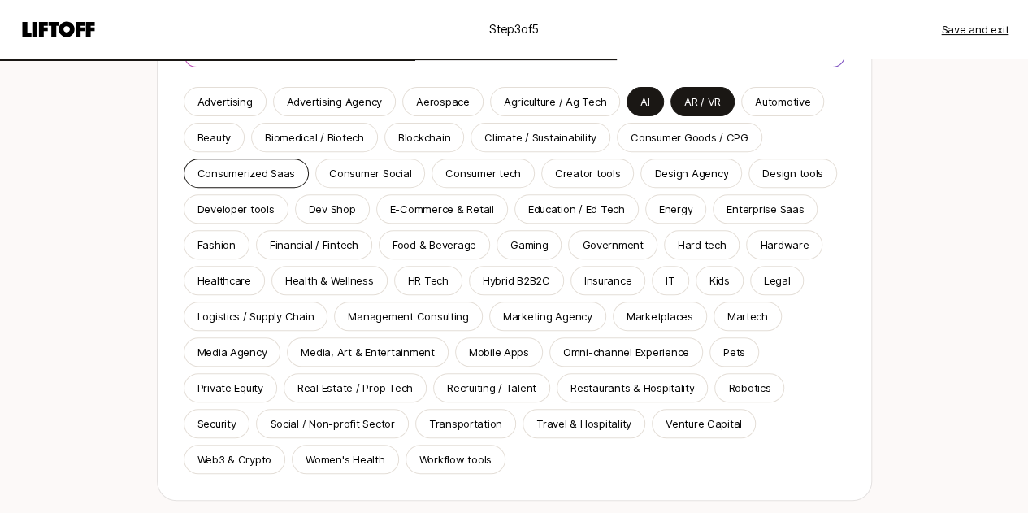
click at [227, 172] on p "Consumerized Saas" at bounding box center [247, 173] width 98 height 16
click at [767, 210] on p "Enterprise Saas" at bounding box center [765, 209] width 77 height 16
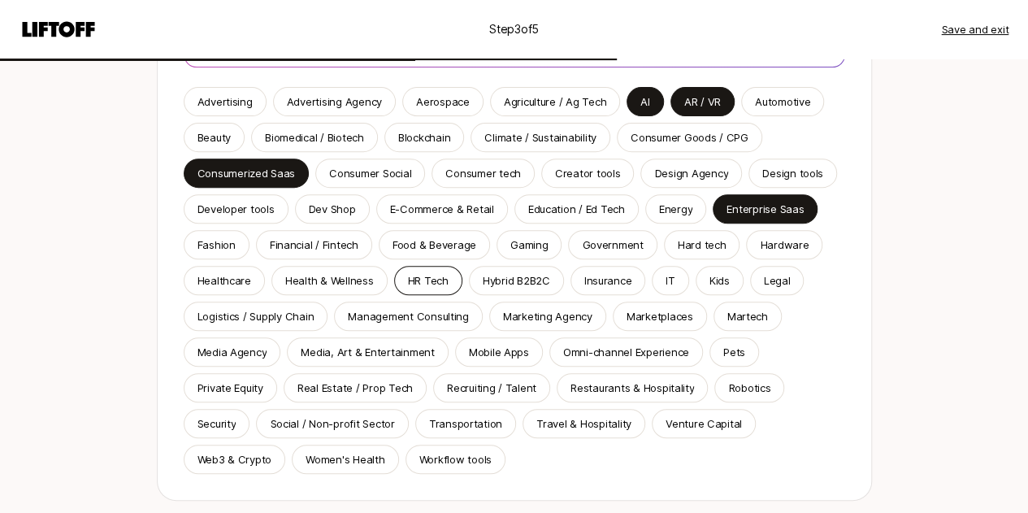
click at [423, 281] on p "HR Tech" at bounding box center [428, 280] width 41 height 16
click at [512, 279] on p "Hybrid B2B2C" at bounding box center [516, 280] width 67 height 16
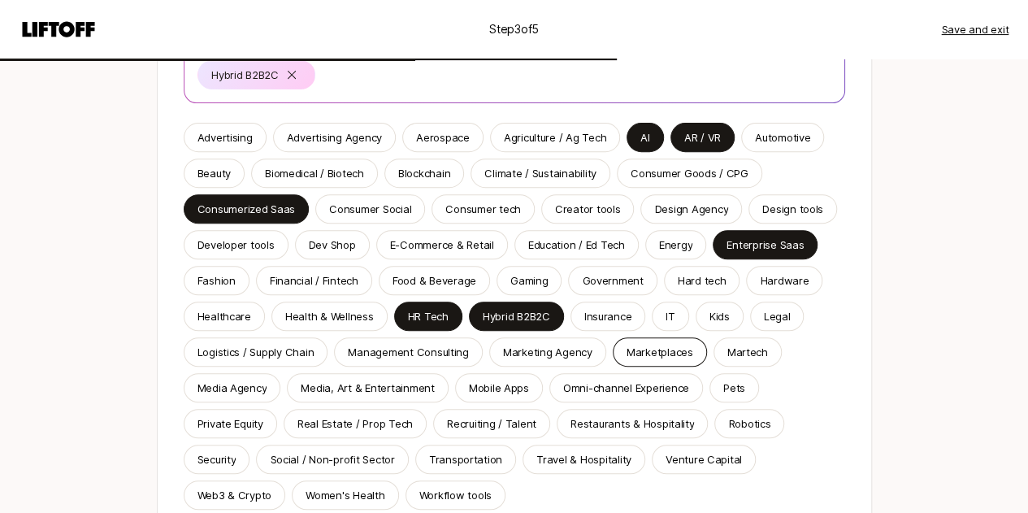
click at [667, 352] on p "Marketplaces" at bounding box center [660, 352] width 67 height 16
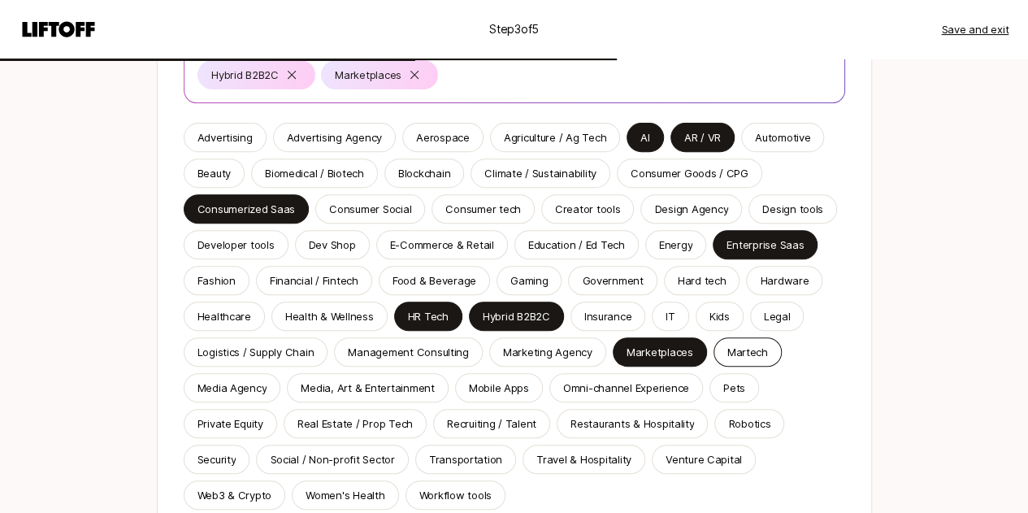
click at [740, 351] on p "Martech" at bounding box center [747, 352] width 41 height 16
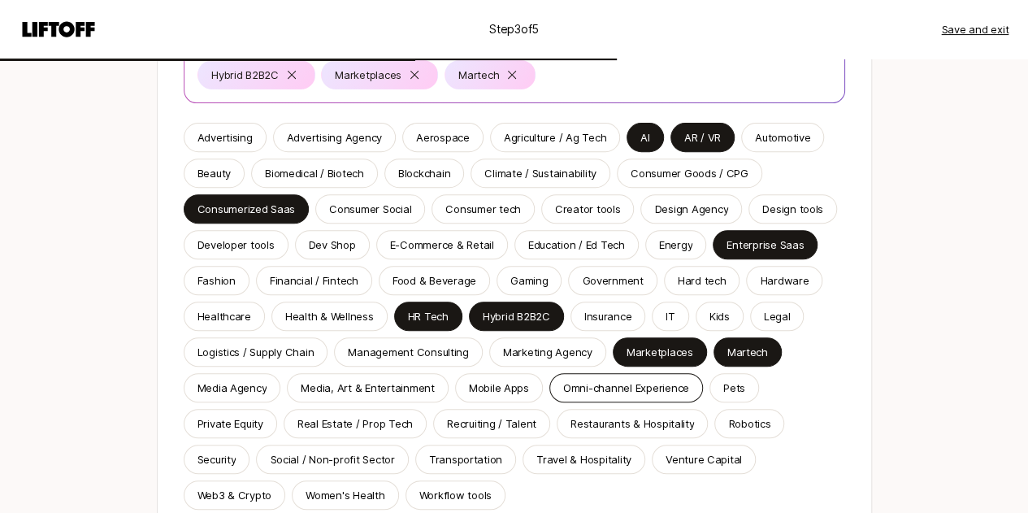
click at [600, 393] on p "Omni-channel Experience" at bounding box center [626, 388] width 126 height 16
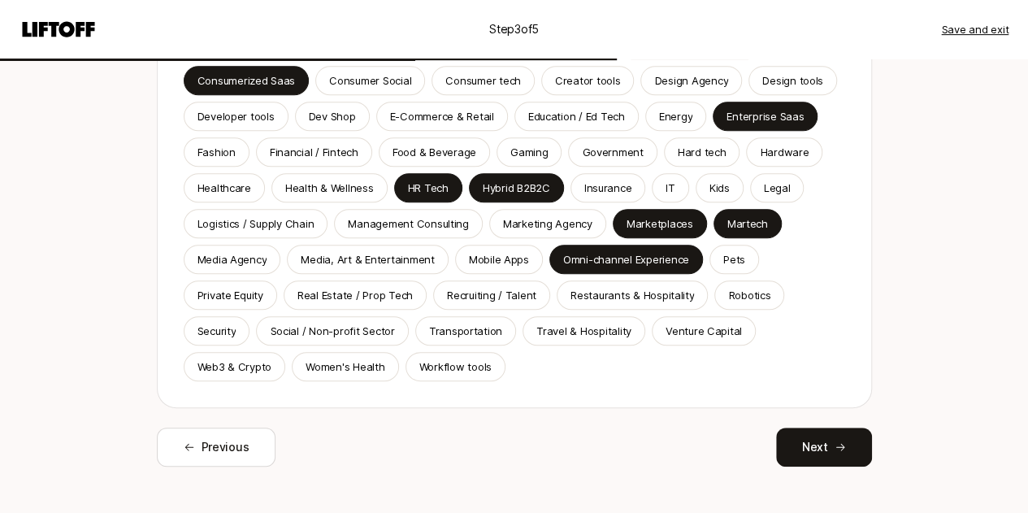
scroll to position [372, 0]
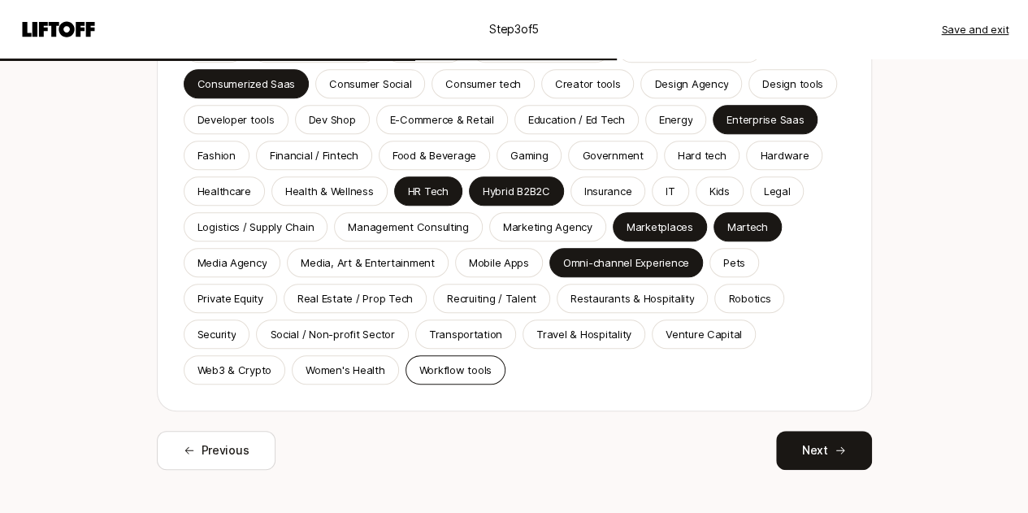
click at [419, 376] on p "Workflow tools" at bounding box center [455, 370] width 72 height 16
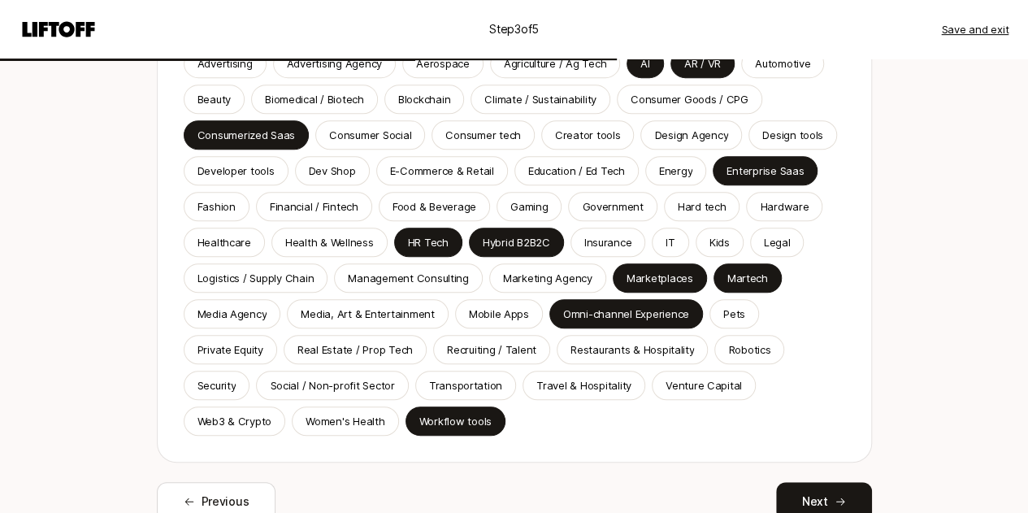
scroll to position [329, 0]
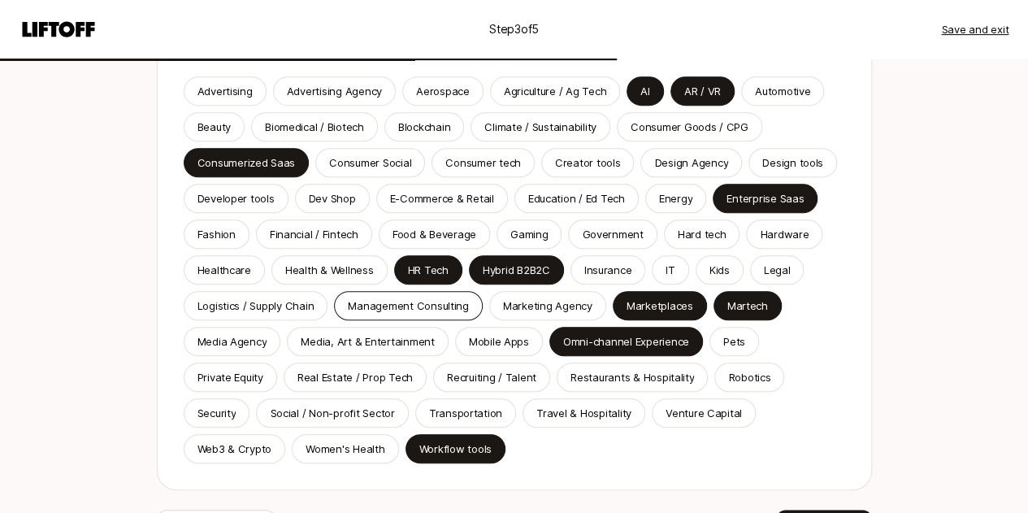
click at [403, 312] on p "Management Consulting" at bounding box center [408, 305] width 121 height 16
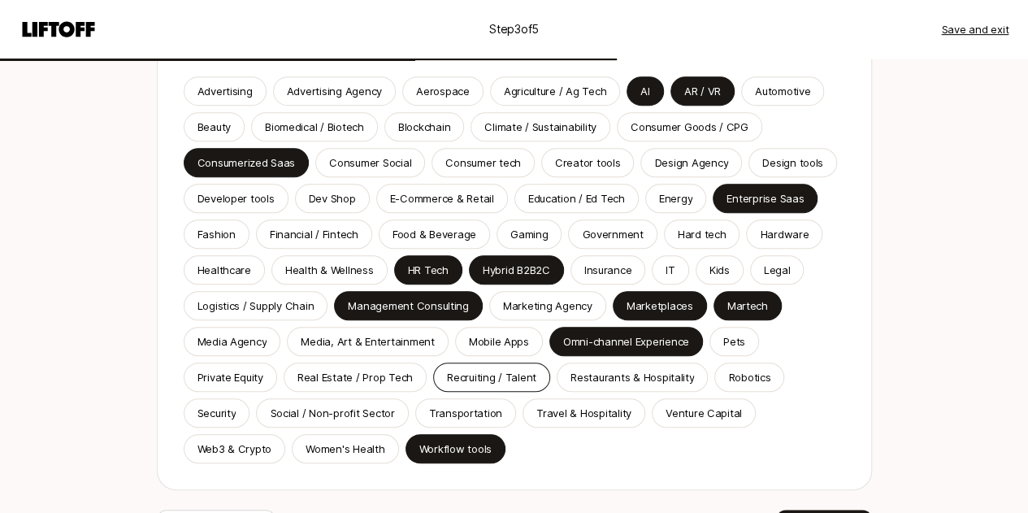
click at [485, 367] on div "Recruiting / Talent" at bounding box center [491, 377] width 117 height 29
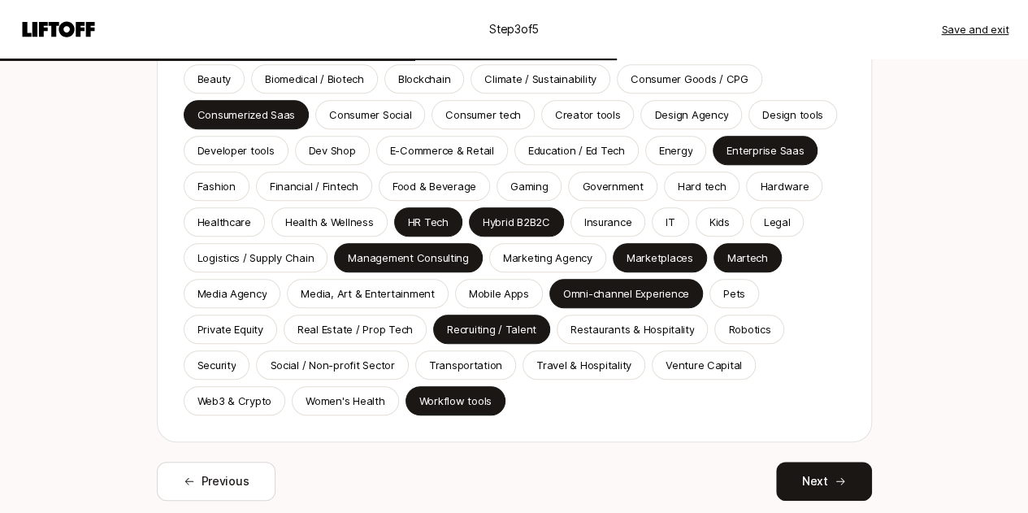
scroll to position [428, 0]
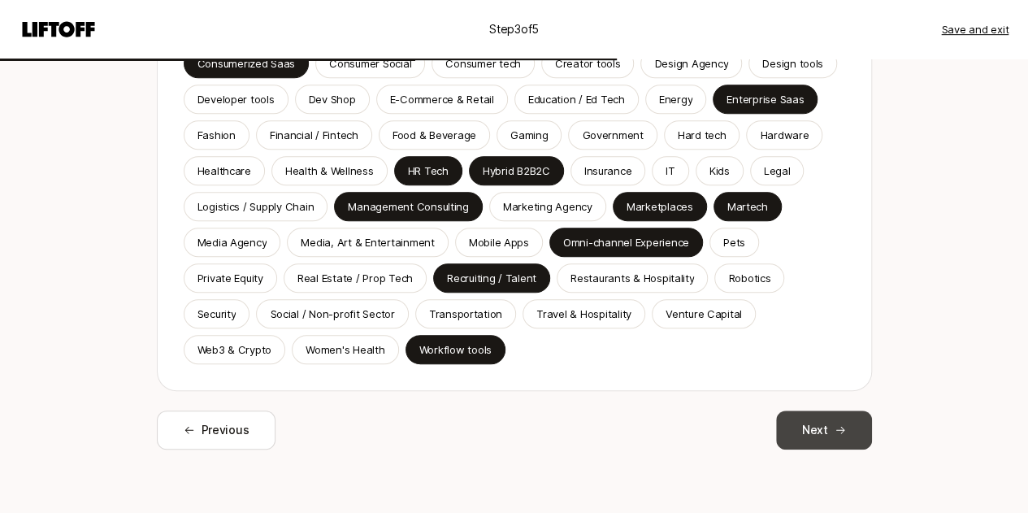
click at [827, 422] on button "Next" at bounding box center [824, 429] width 96 height 39
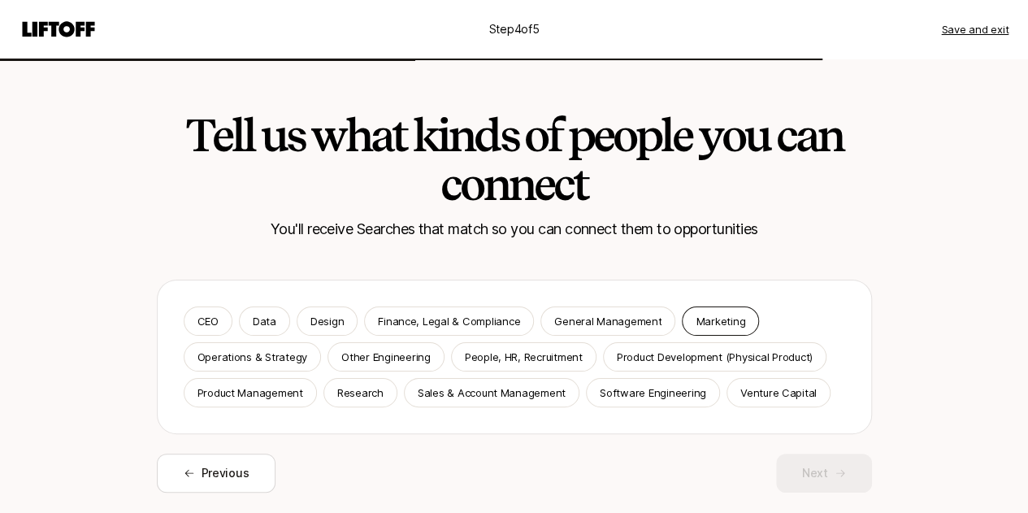
click at [711, 323] on p "Marketing" at bounding box center [721, 321] width 50 height 16
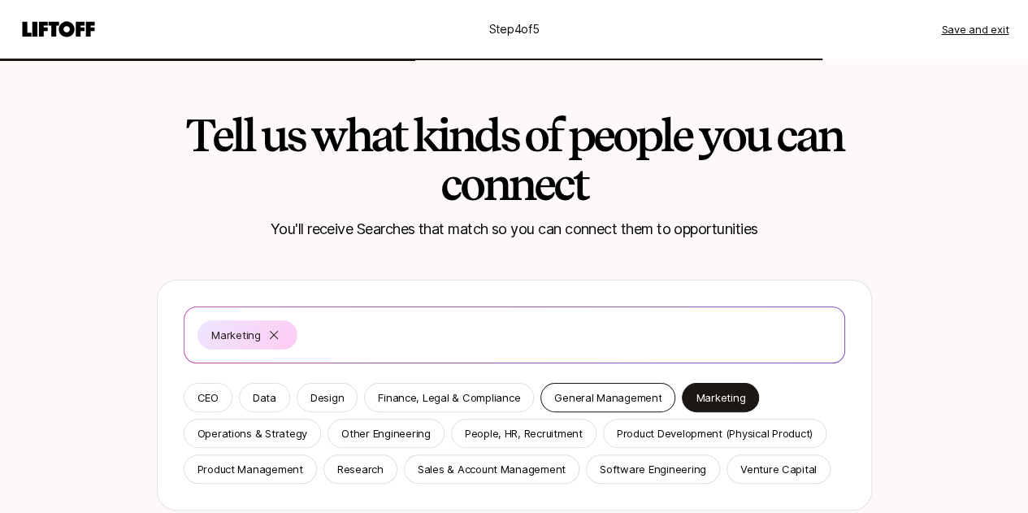
click at [580, 395] on p "General Management" at bounding box center [607, 397] width 107 height 16
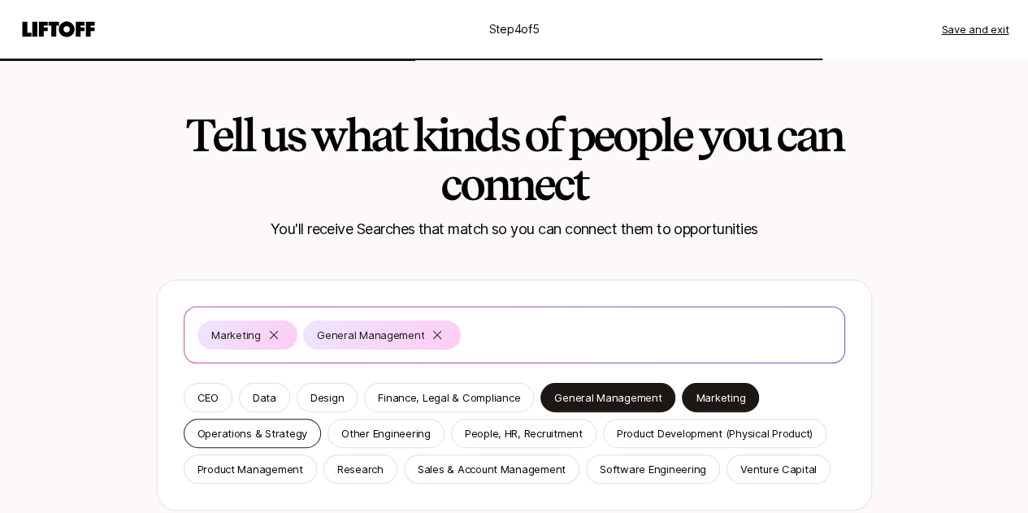
click at [241, 437] on p "Operations & Strategy" at bounding box center [253, 433] width 111 height 16
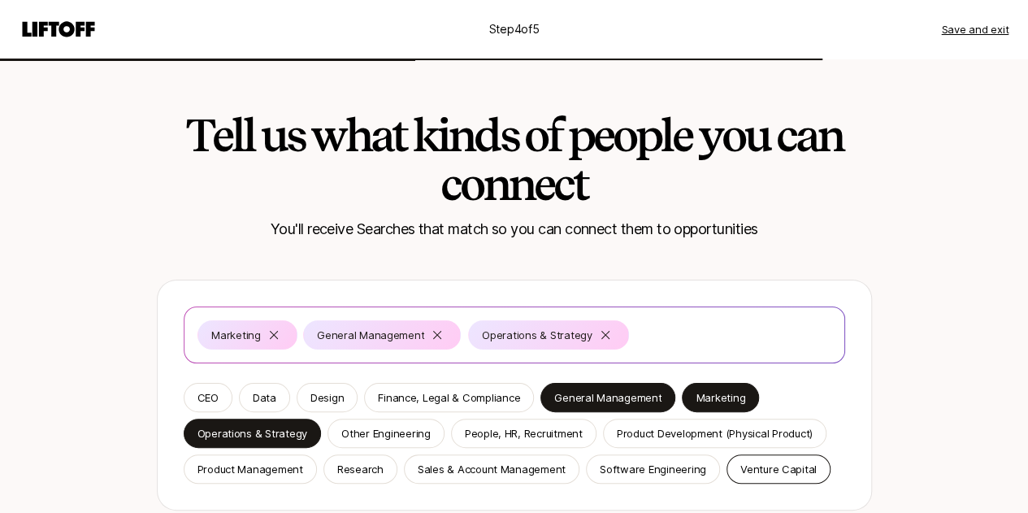
click at [765, 463] on p "Venture Capital" at bounding box center [778, 469] width 76 height 16
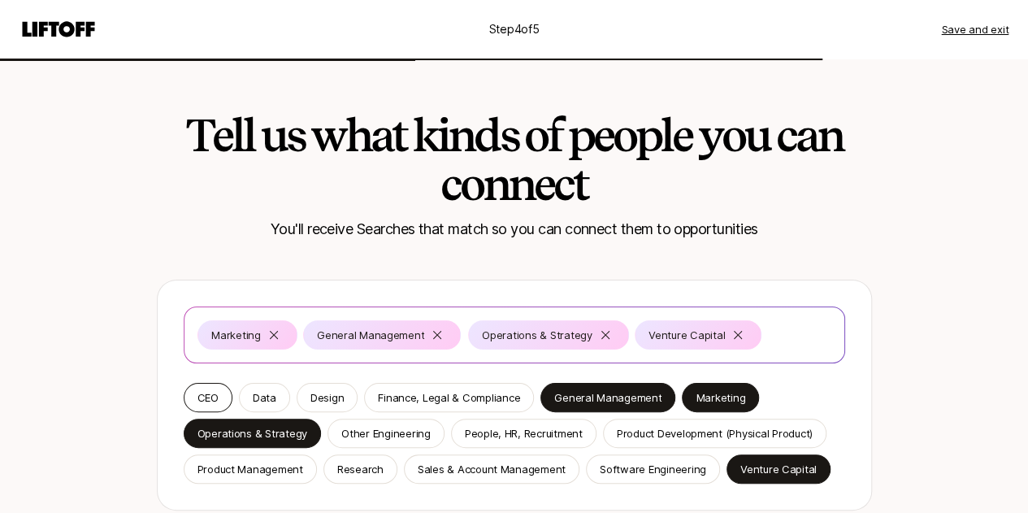
click at [204, 394] on p "CEO" at bounding box center [208, 397] width 21 height 16
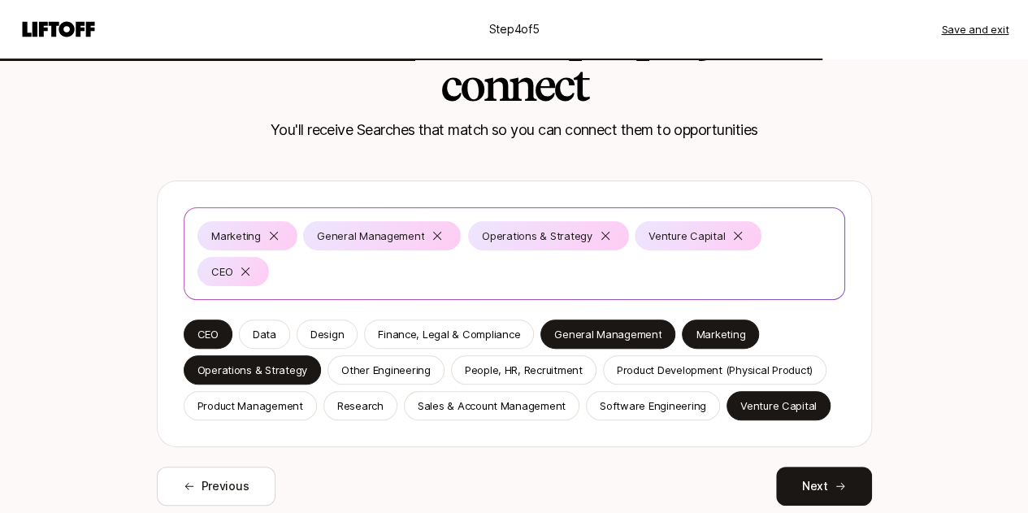
scroll to position [119, 0]
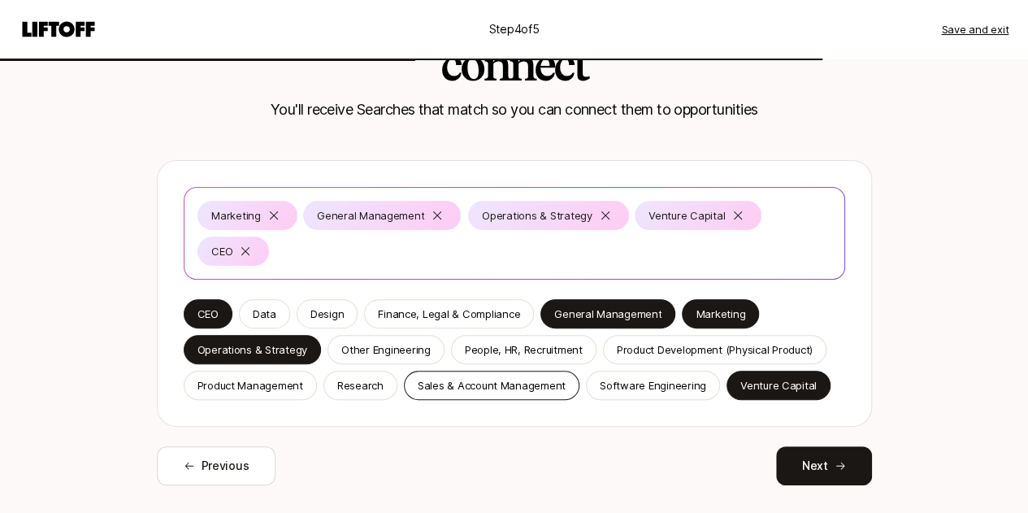
click at [490, 377] on p "Sales & Account Management" at bounding box center [492, 385] width 148 height 16
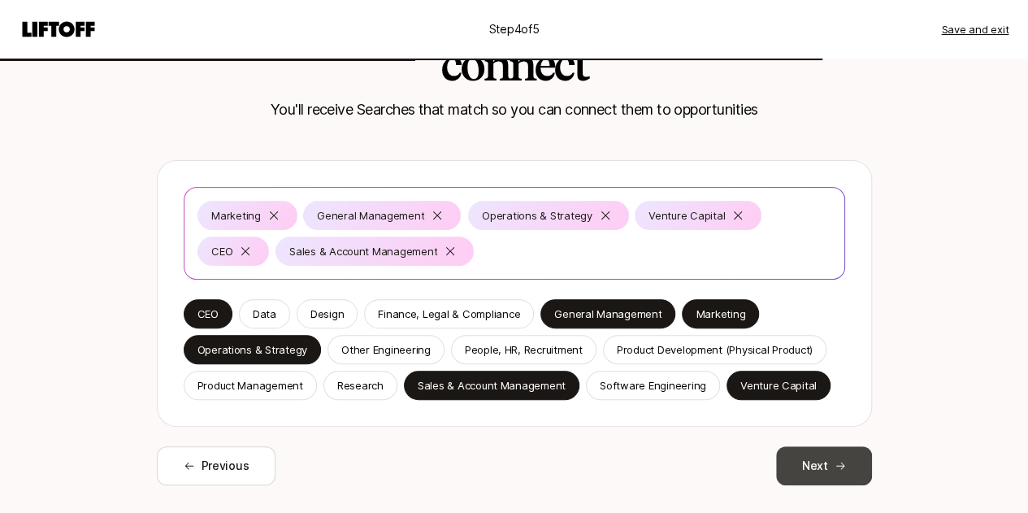
click at [810, 473] on button "Next" at bounding box center [824, 465] width 96 height 39
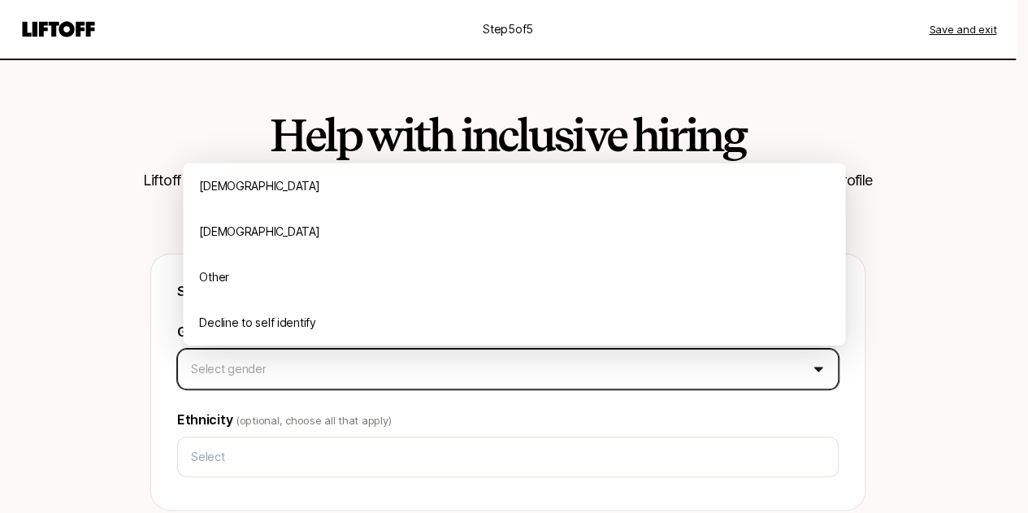
click at [667, 357] on html "Step 5 of 5 Save and exit Help with inclusive hiring Liftoff will use this info…" at bounding box center [514, 256] width 1028 height 513
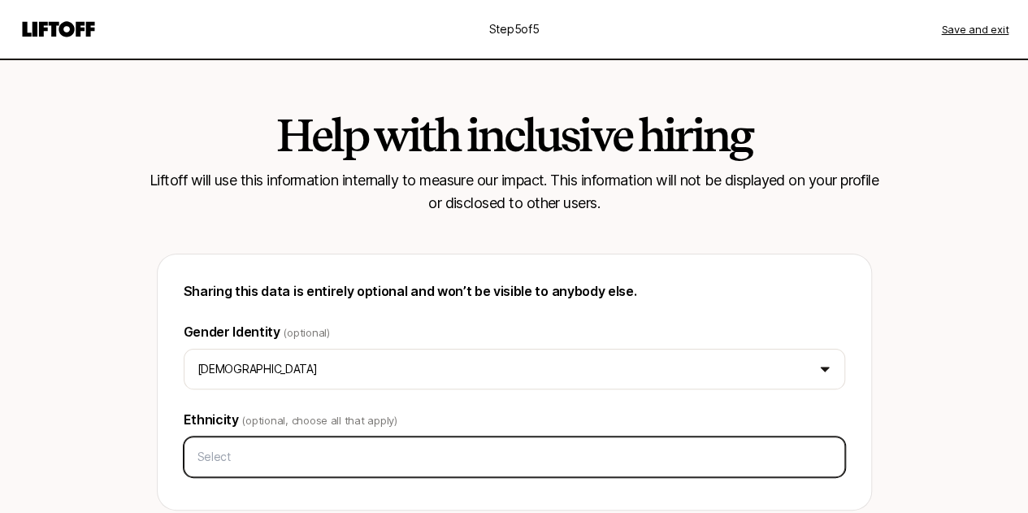
click at [696, 453] on input "text" at bounding box center [514, 456] width 647 height 29
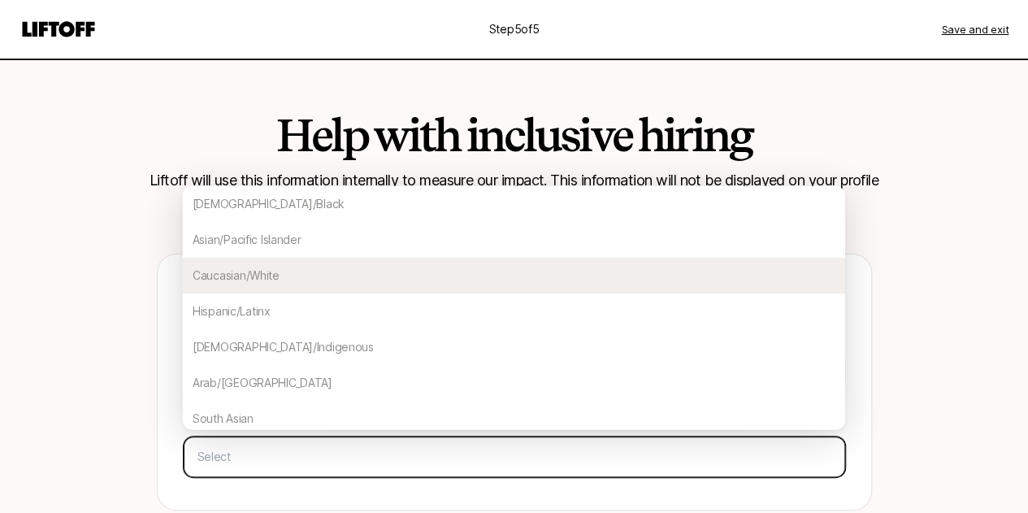
click at [515, 282] on div "Caucasian/White" at bounding box center [514, 276] width 662 height 36
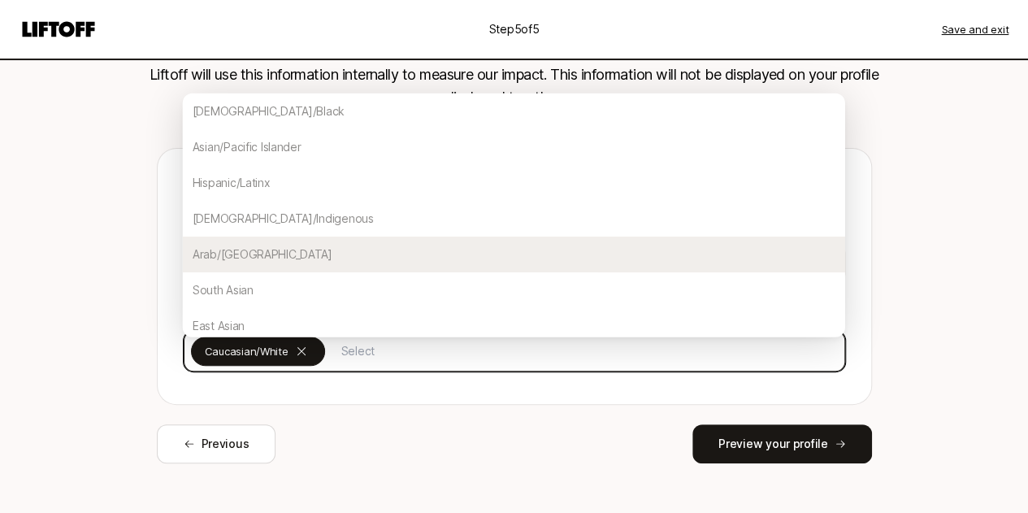
scroll to position [119, 0]
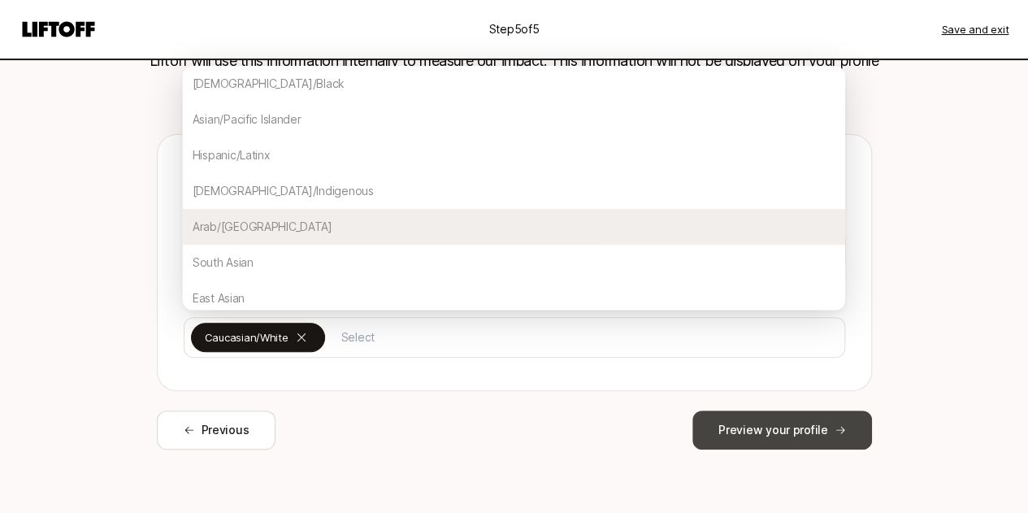
click at [762, 420] on button "Preview your profile" at bounding box center [782, 429] width 179 height 39
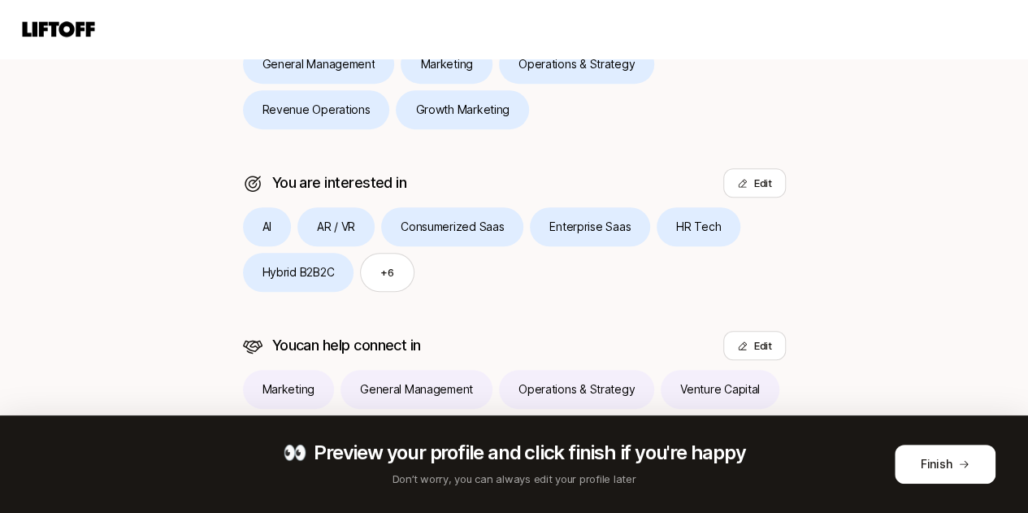
scroll to position [540, 0]
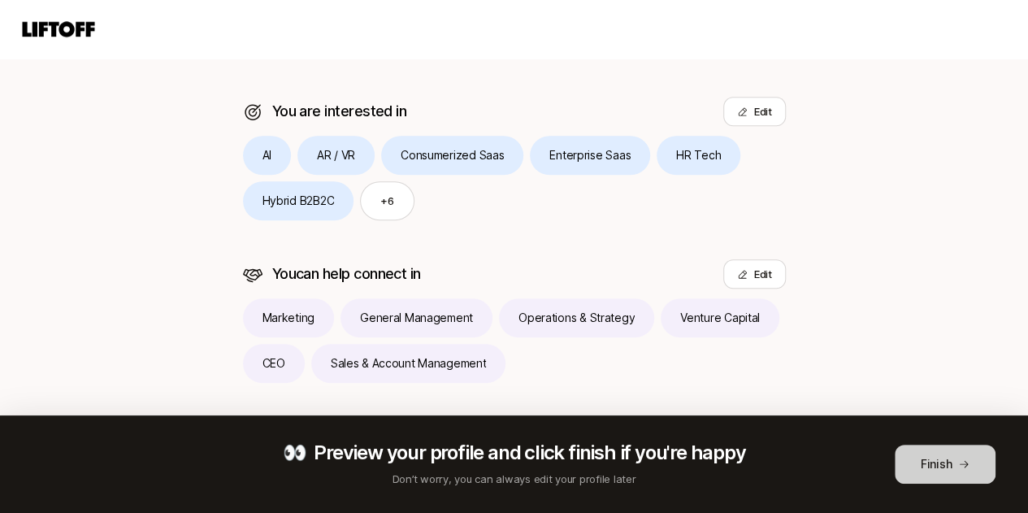
click at [959, 472] on button "Finish" at bounding box center [945, 464] width 101 height 39
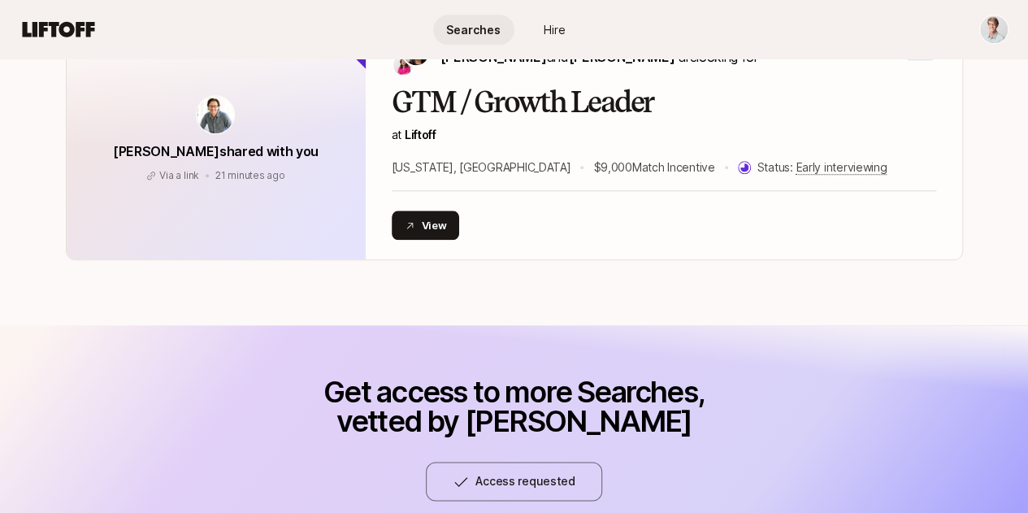
scroll to position [714, 0]
